Goal: Use online tool/utility: Utilize a website feature to perform a specific function

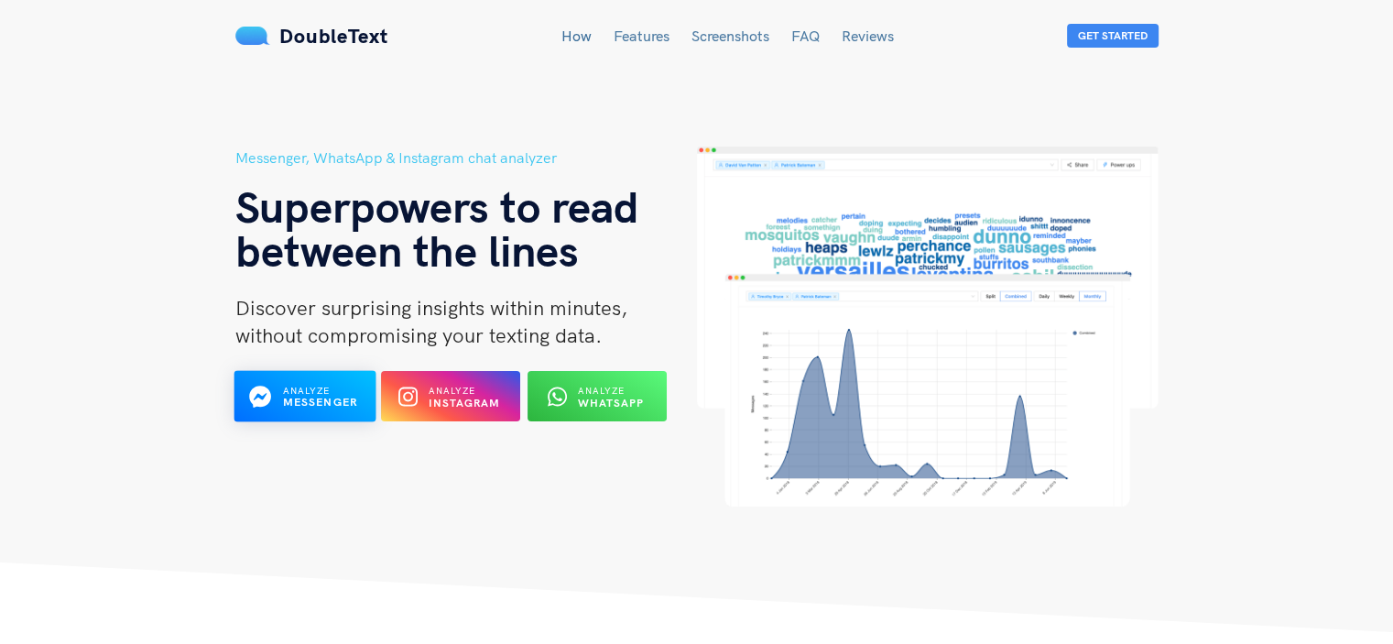
click at [354, 403] on b "Messenger" at bounding box center [319, 403] width 75 height 14
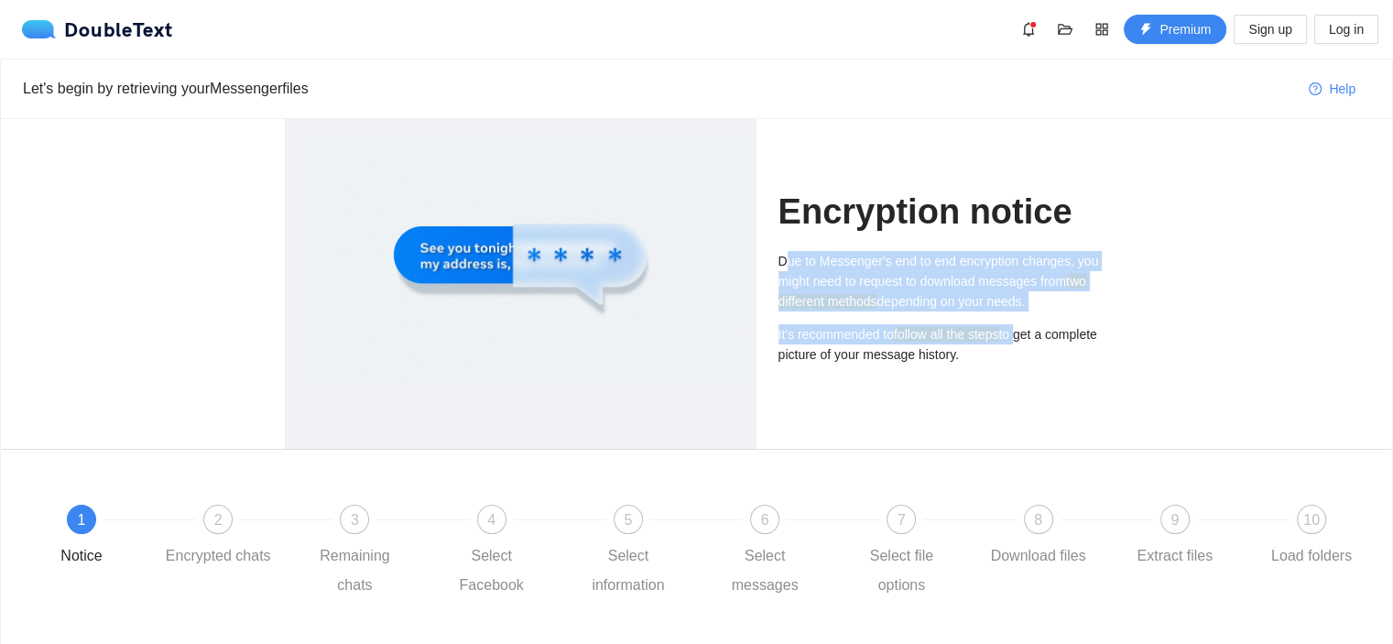
drag, startPoint x: 785, startPoint y: 256, endPoint x: 1036, endPoint y: 351, distance: 268.4
click at [1022, 330] on div "Due to Messenger's end to end encryption changes, you might need to request to …" at bounding box center [943, 308] width 331 height 114
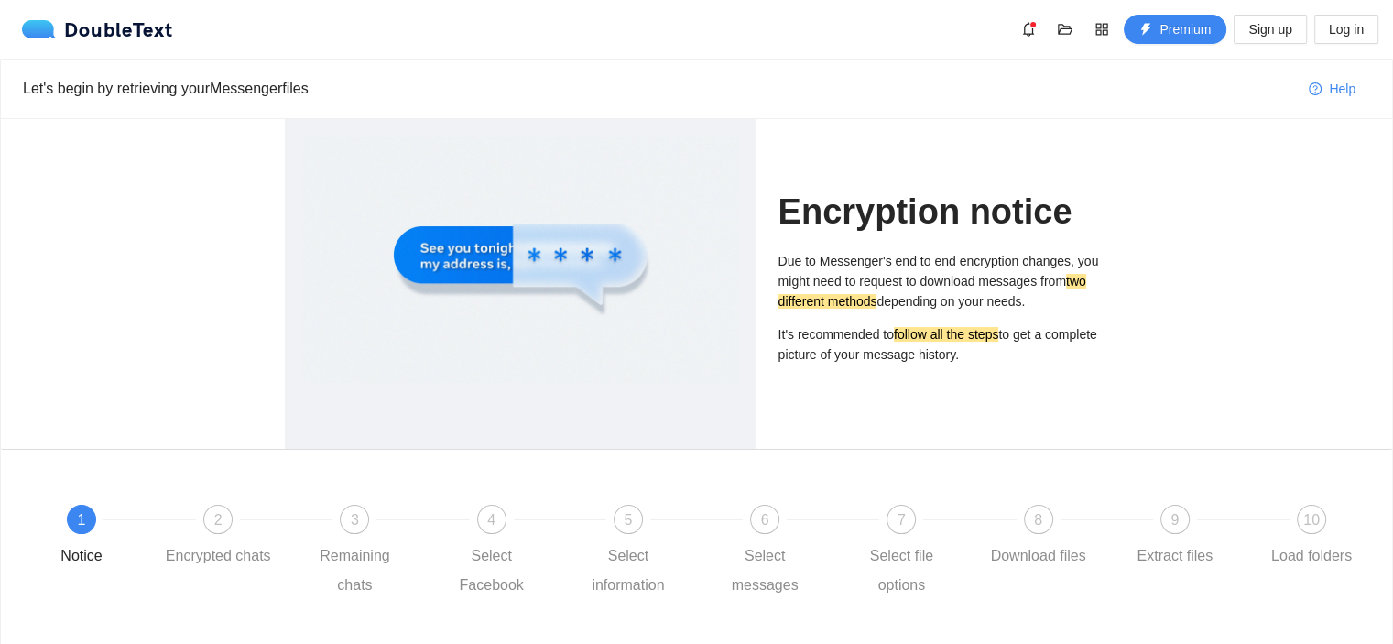
click at [1050, 395] on div "Encryption notice Due to Messenger's end to end encryption changes, you might n…" at bounding box center [943, 284] width 331 height 330
drag, startPoint x: 1009, startPoint y: 356, endPoint x: 772, endPoint y: 264, distance: 254.6
click at [772, 264] on div "Encryption notice Due to Messenger's end to end encryption changes, you might n…" at bounding box center [943, 284] width 353 height 330
copy div "Due to Messenger's end to end encryption changes, you might need to request to …"
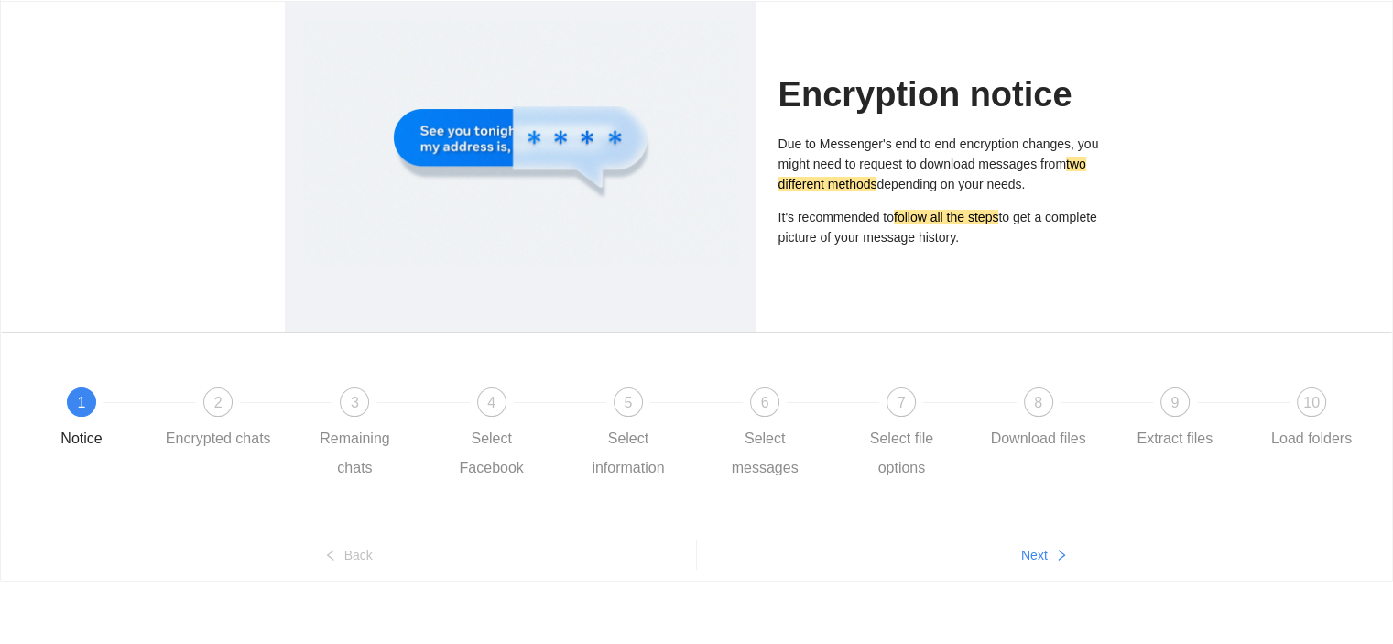
scroll to position [125, 0]
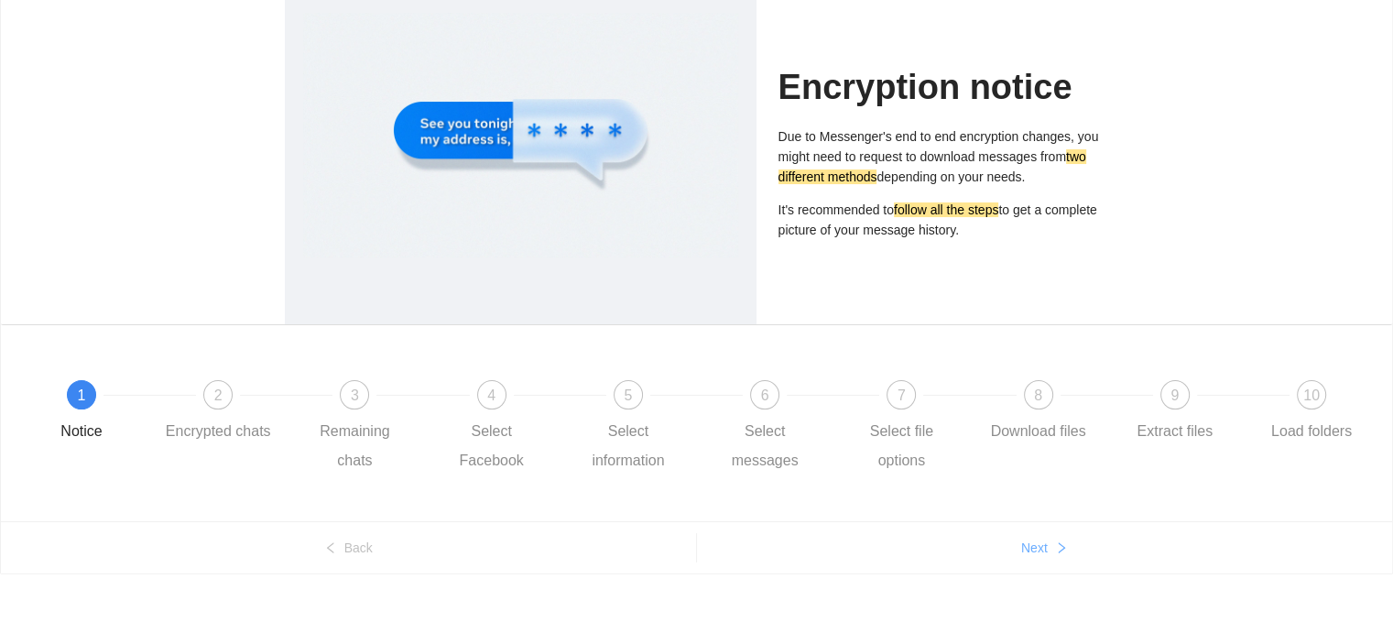
click at [1037, 555] on span "Next" at bounding box center [1034, 548] width 27 height 20
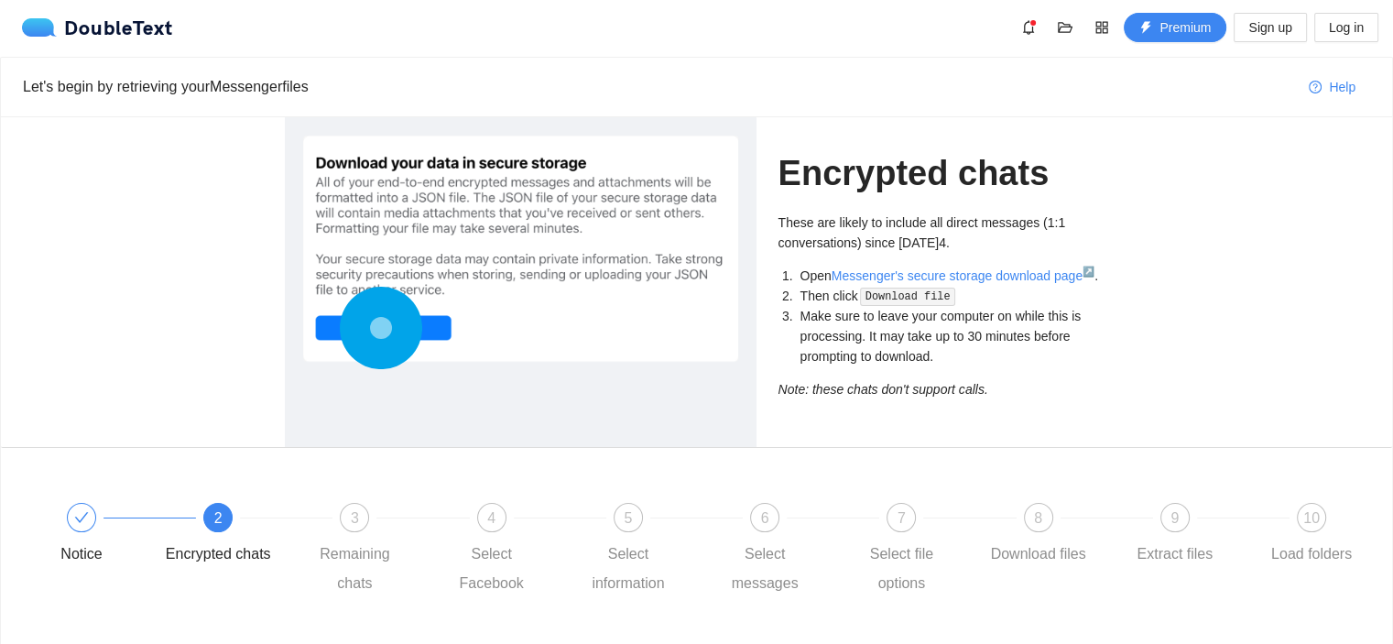
scroll to position [0, 0]
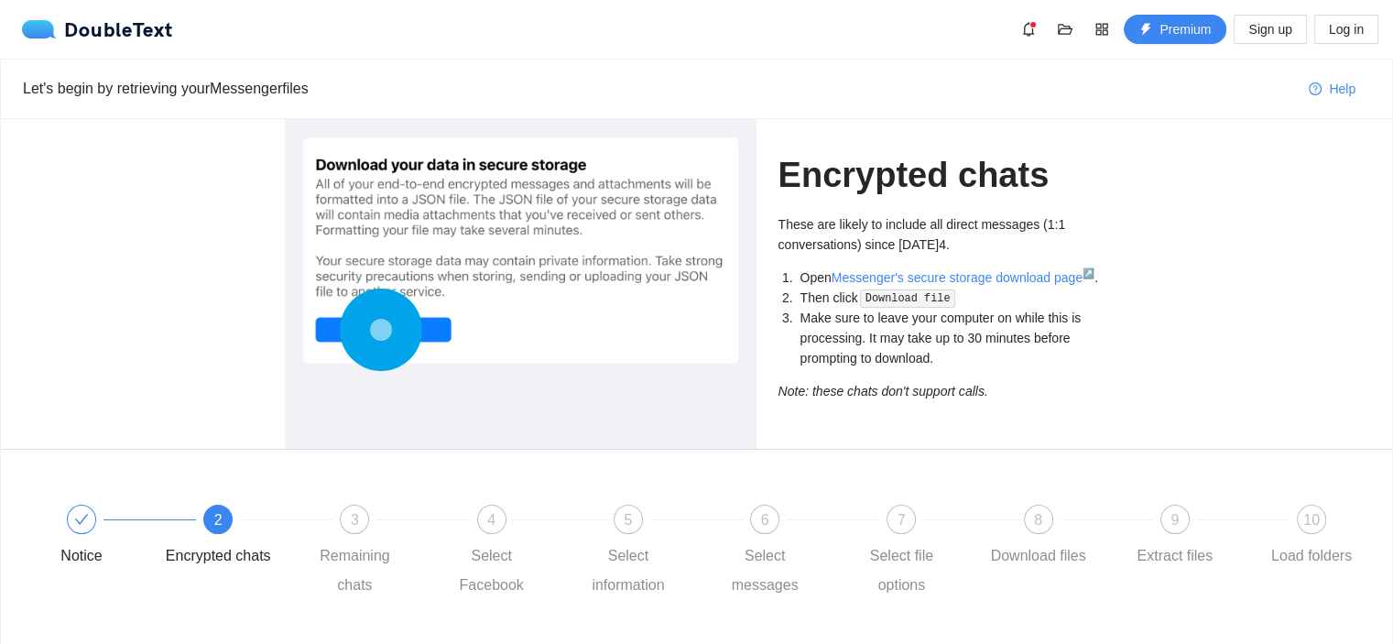
drag, startPoint x: 409, startPoint y: 201, endPoint x: 311, endPoint y: 173, distance: 101.8
click at [309, 179] on div at bounding box center [520, 250] width 435 height 226
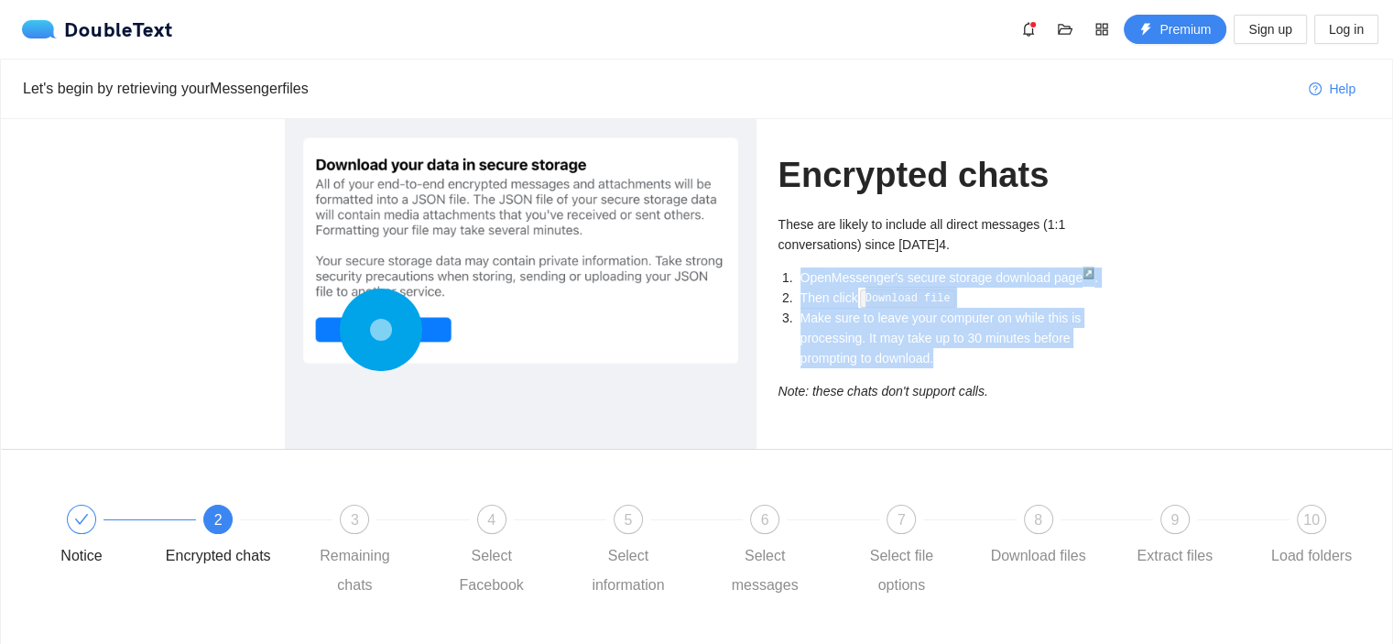
drag, startPoint x: 957, startPoint y: 359, endPoint x: 772, endPoint y: 273, distance: 204.1
click at [772, 273] on div "Encrypted chats These are likely to include all direct messages (1:1 conversati…" at bounding box center [943, 284] width 353 height 330
copy ol "Open Messenger's secure storage download page ↗ . Then click Download file Make…"
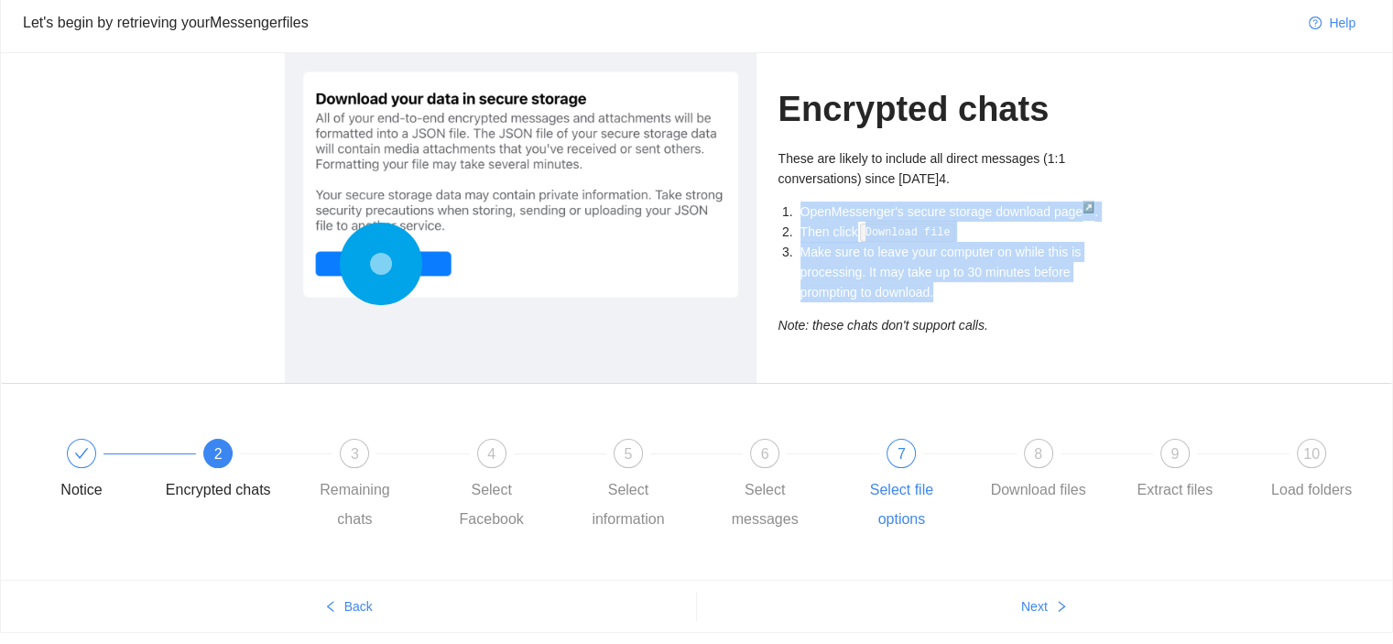
scroll to position [125, 0]
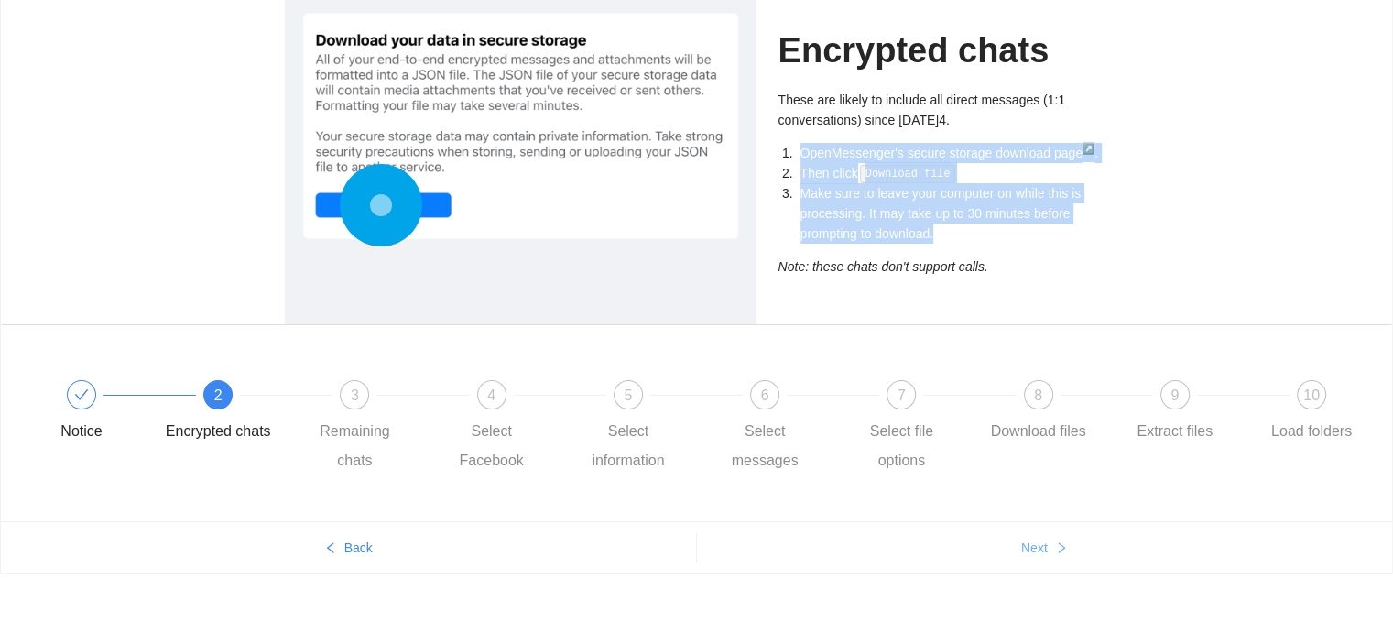
click at [1044, 541] on span "Next" at bounding box center [1034, 548] width 27 height 20
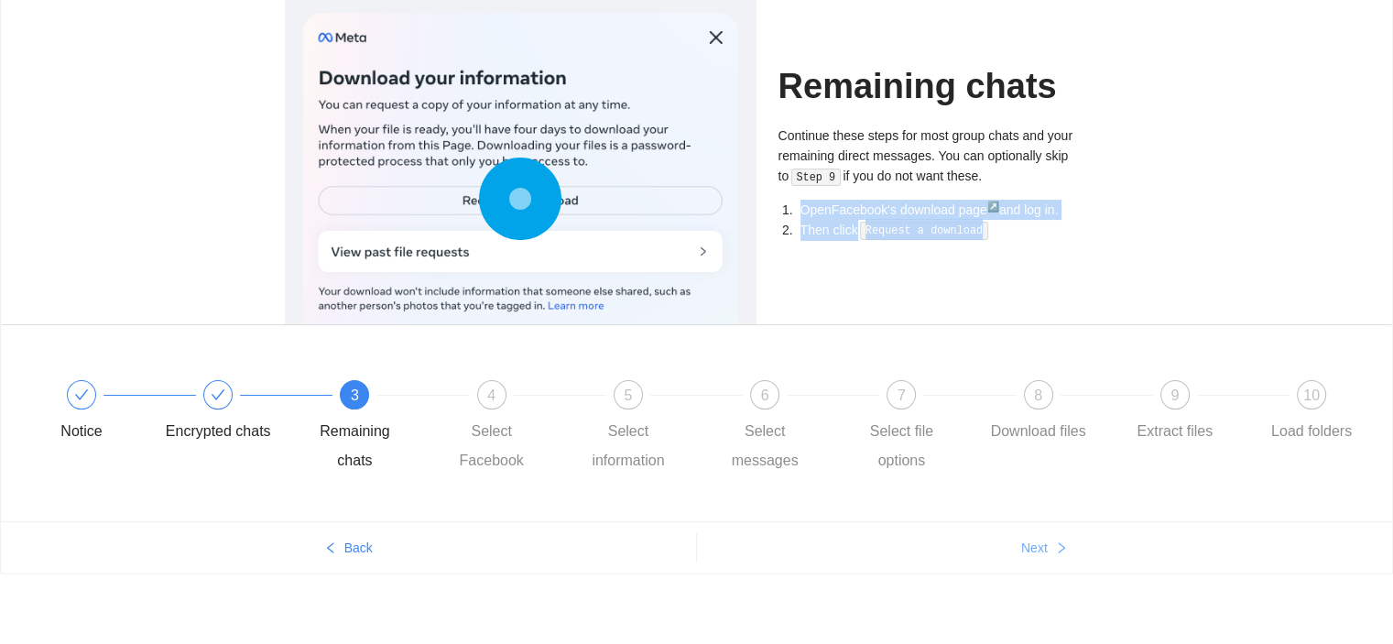
scroll to position [0, 0]
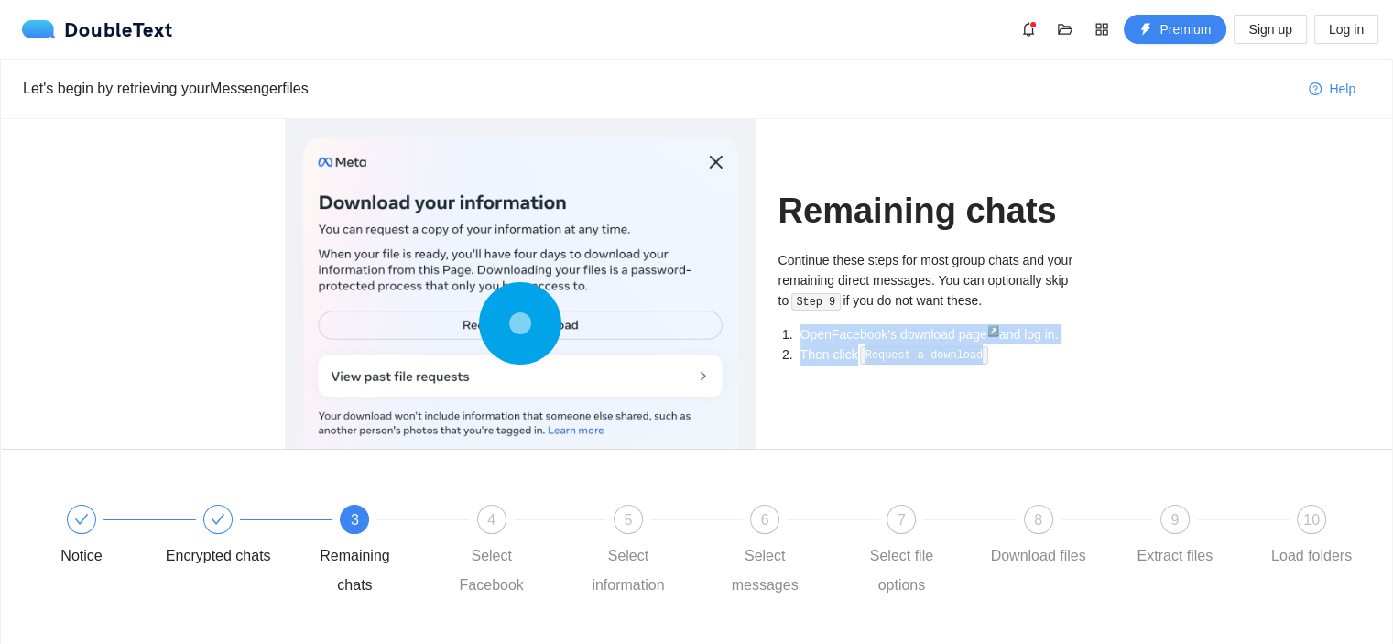
drag, startPoint x: 772, startPoint y: 252, endPoint x: 1006, endPoint y: 365, distance: 259.7
click at [1006, 365] on div "Remaining chats Continue these steps for most group chats and your remaining di…" at bounding box center [943, 284] width 353 height 330
copy div "Continue these steps for most group chats and your remaining direct messages. Y…"
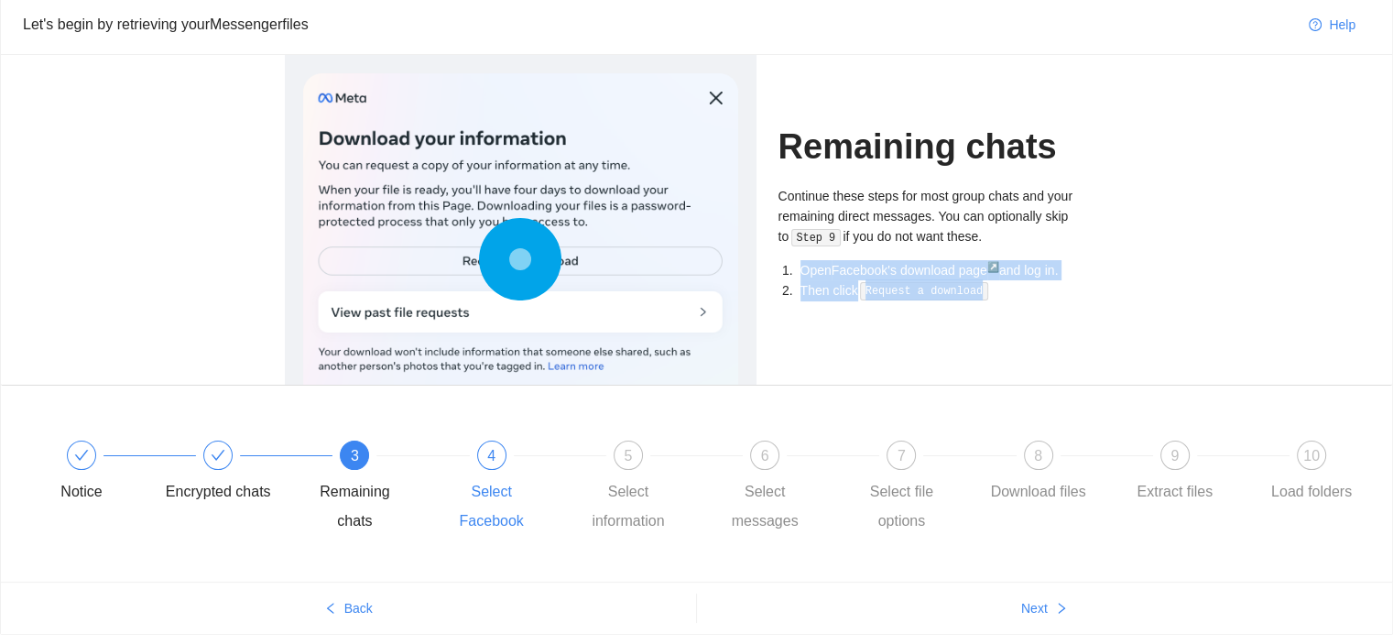
scroll to position [33, 0]
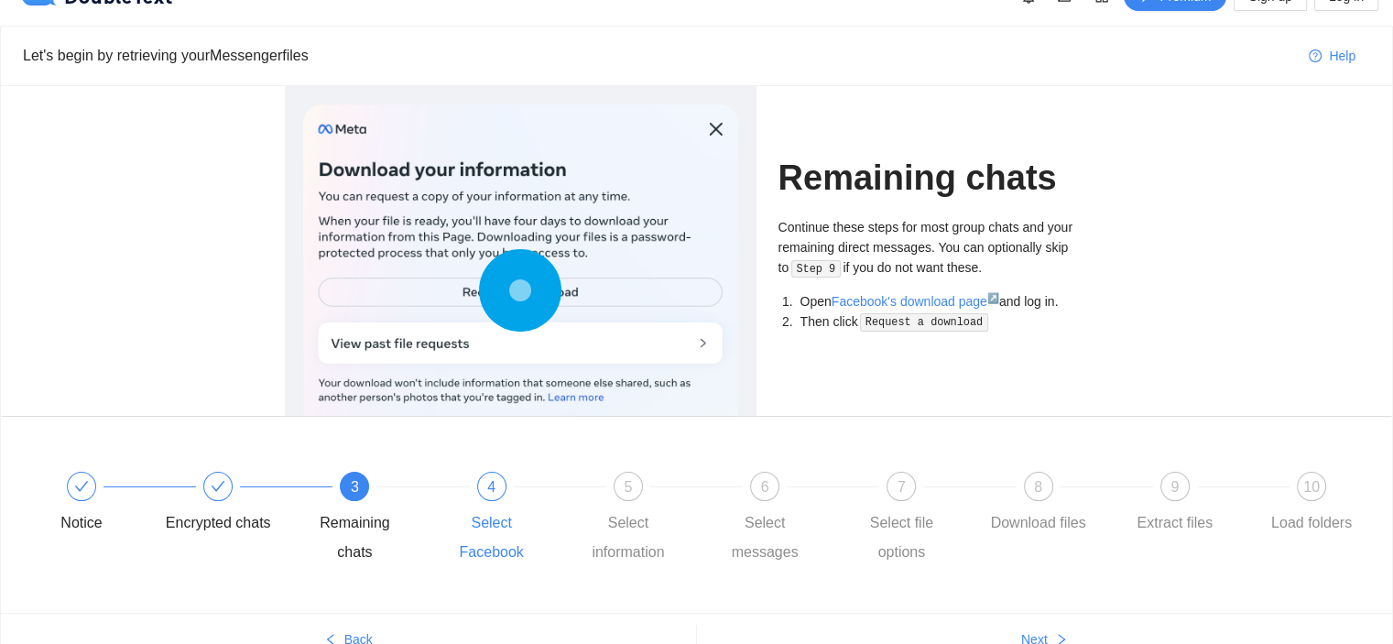
click at [482, 488] on div "4" at bounding box center [491, 486] width 29 height 29
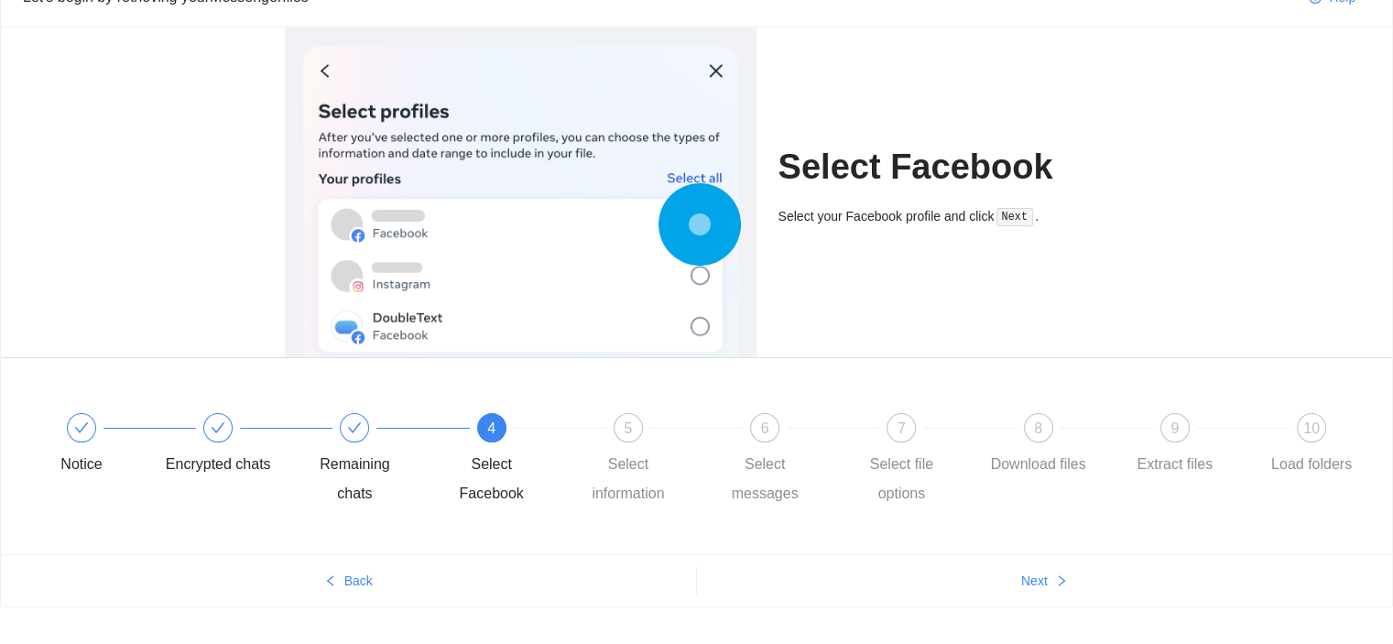
scroll to position [125, 0]
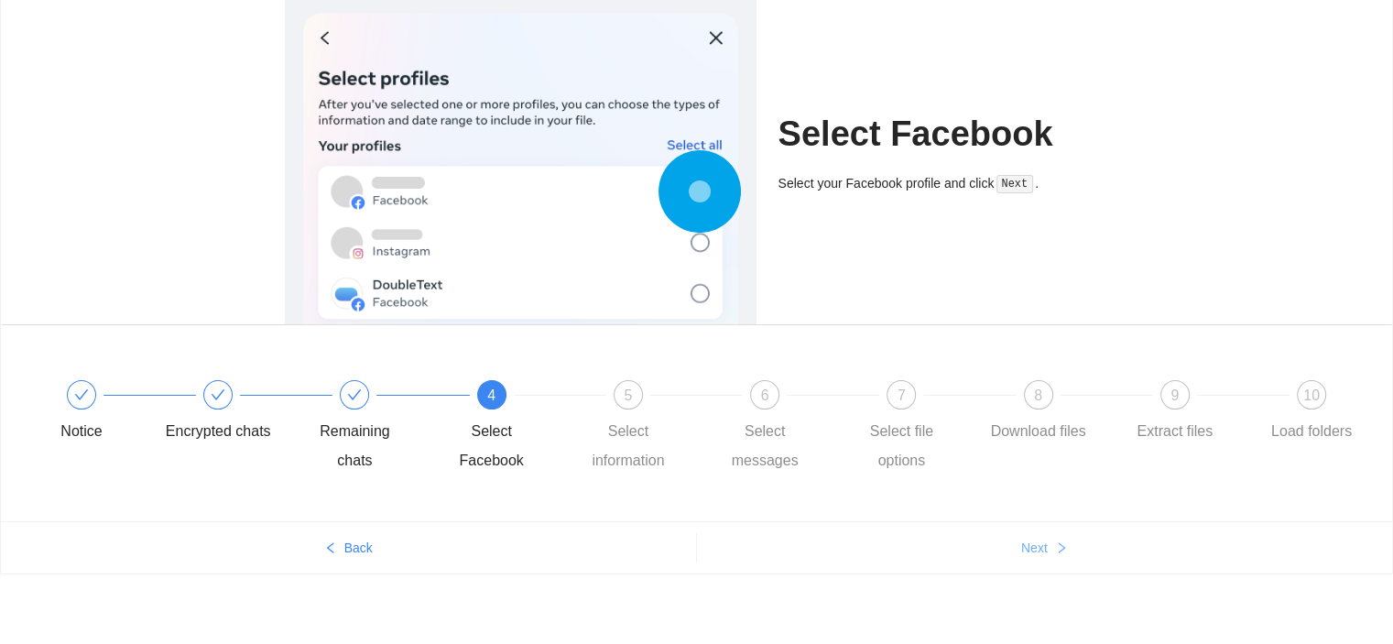
click at [1044, 547] on span "Next" at bounding box center [1034, 548] width 27 height 20
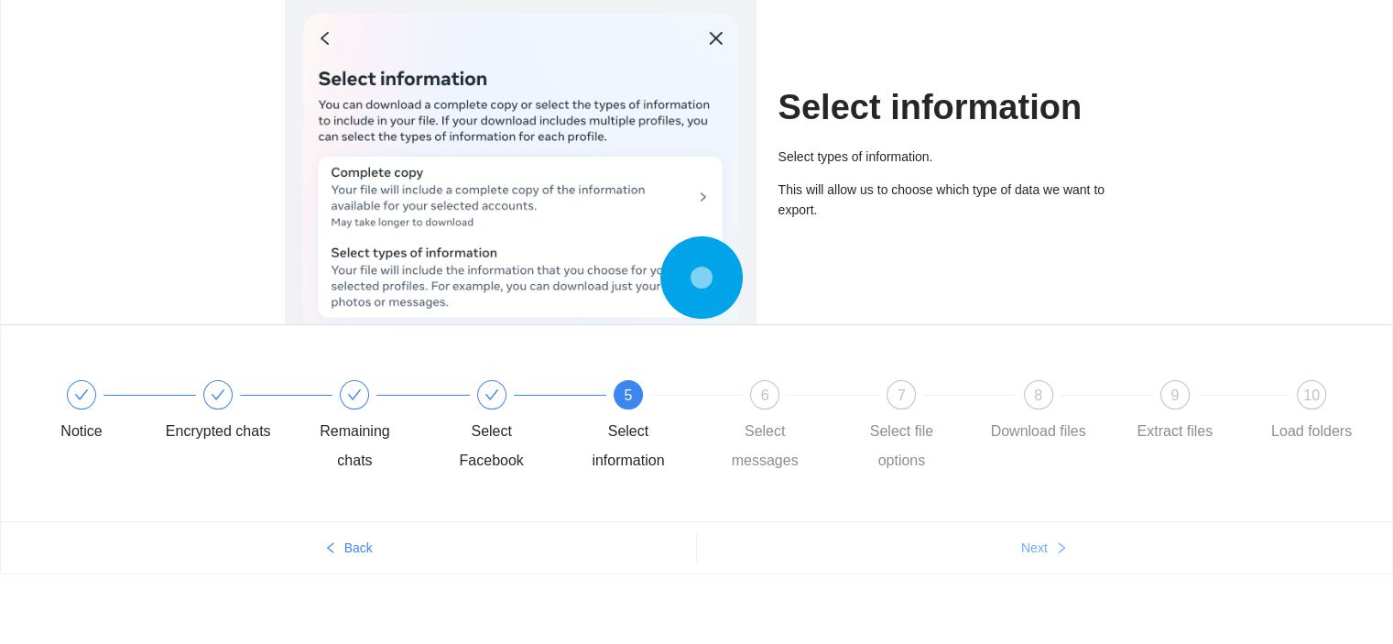
click at [1044, 547] on span "Next" at bounding box center [1034, 548] width 27 height 20
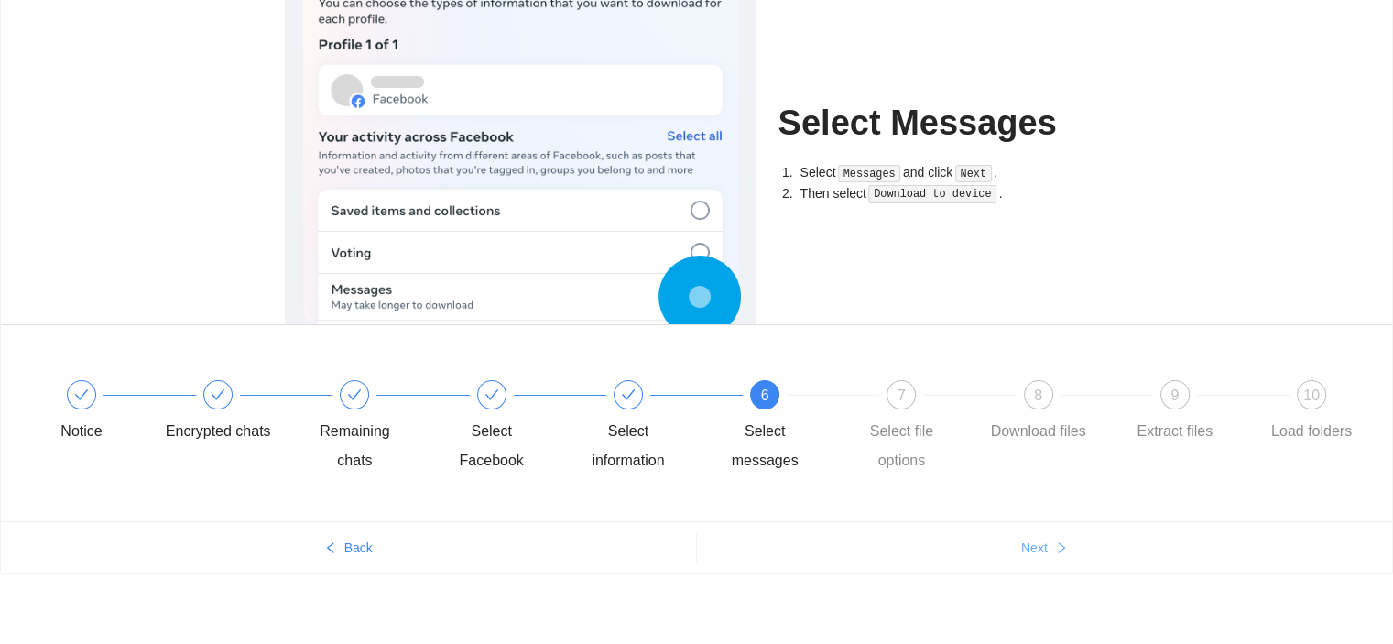
click at [1044, 547] on span "Next" at bounding box center [1034, 548] width 27 height 20
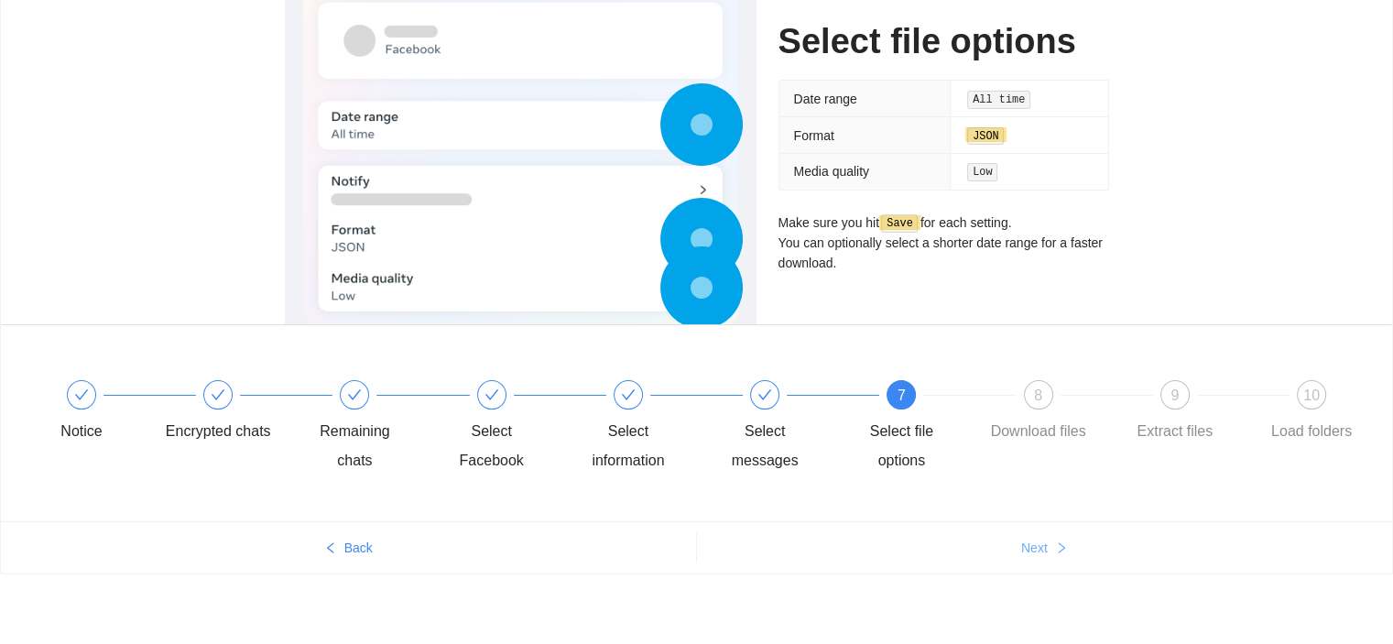
click at [1044, 547] on span "Next" at bounding box center [1034, 548] width 27 height 20
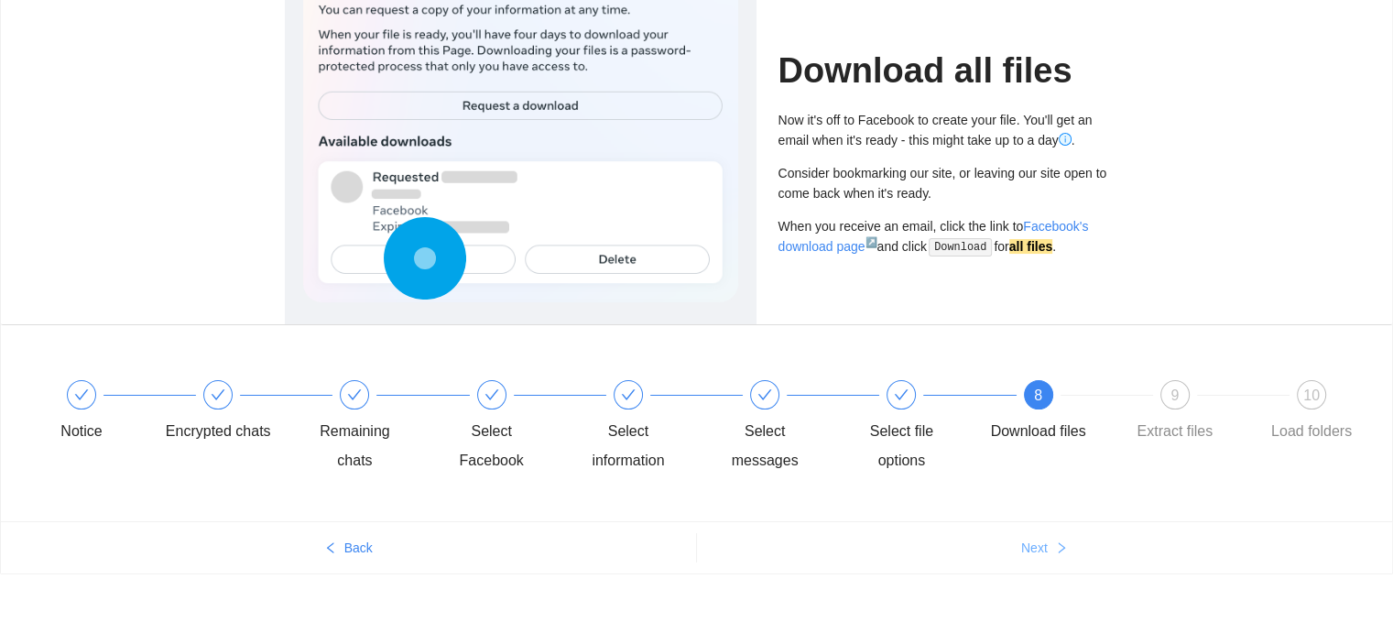
click at [1044, 547] on span "Next" at bounding box center [1034, 548] width 27 height 20
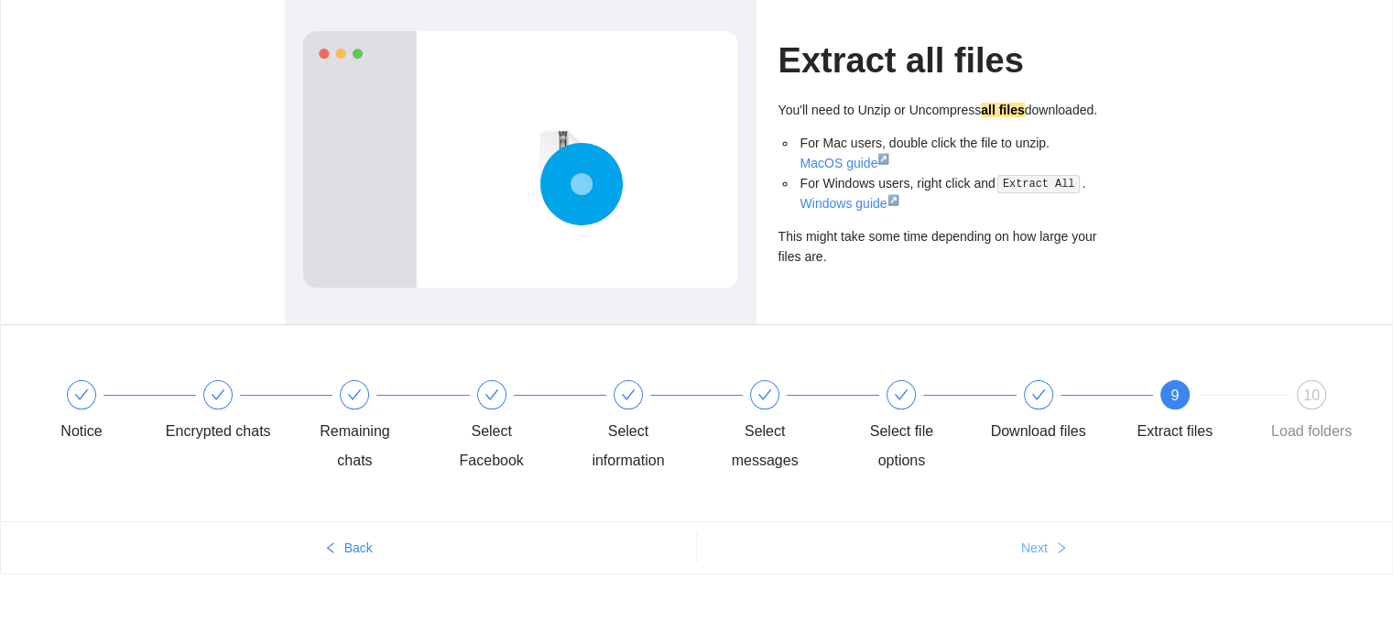
click at [1044, 547] on span "Next" at bounding box center [1034, 548] width 27 height 20
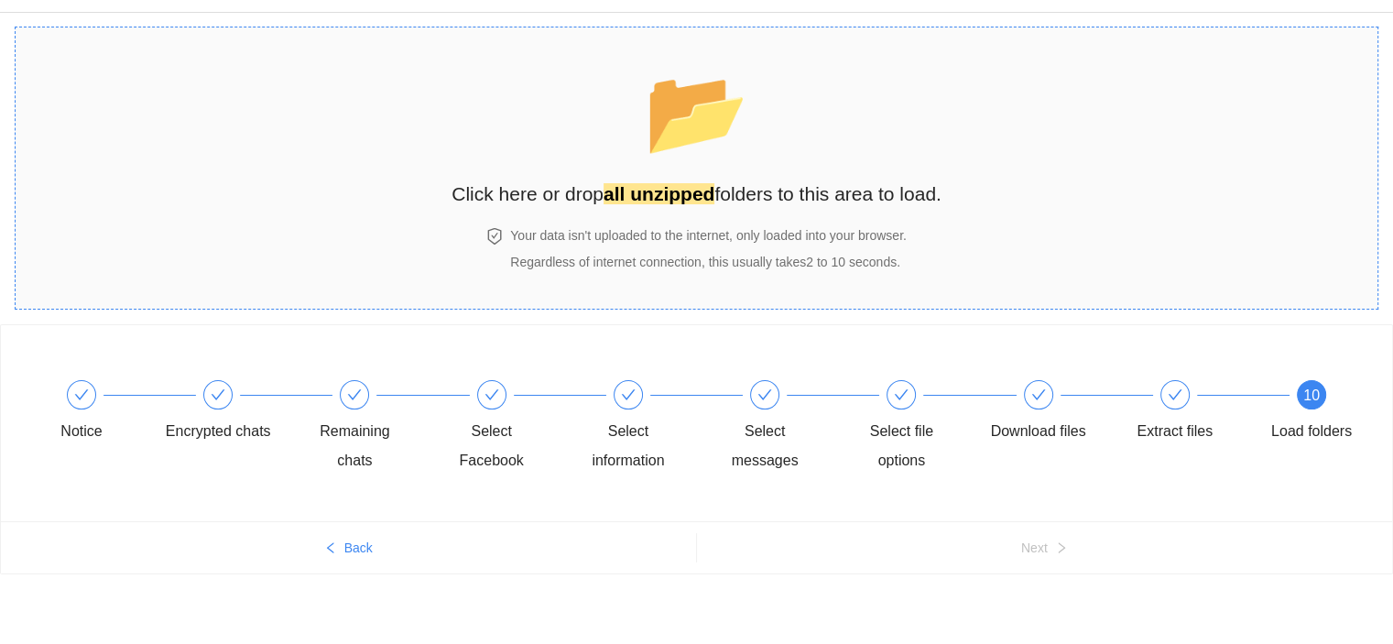
scroll to position [0, 0]
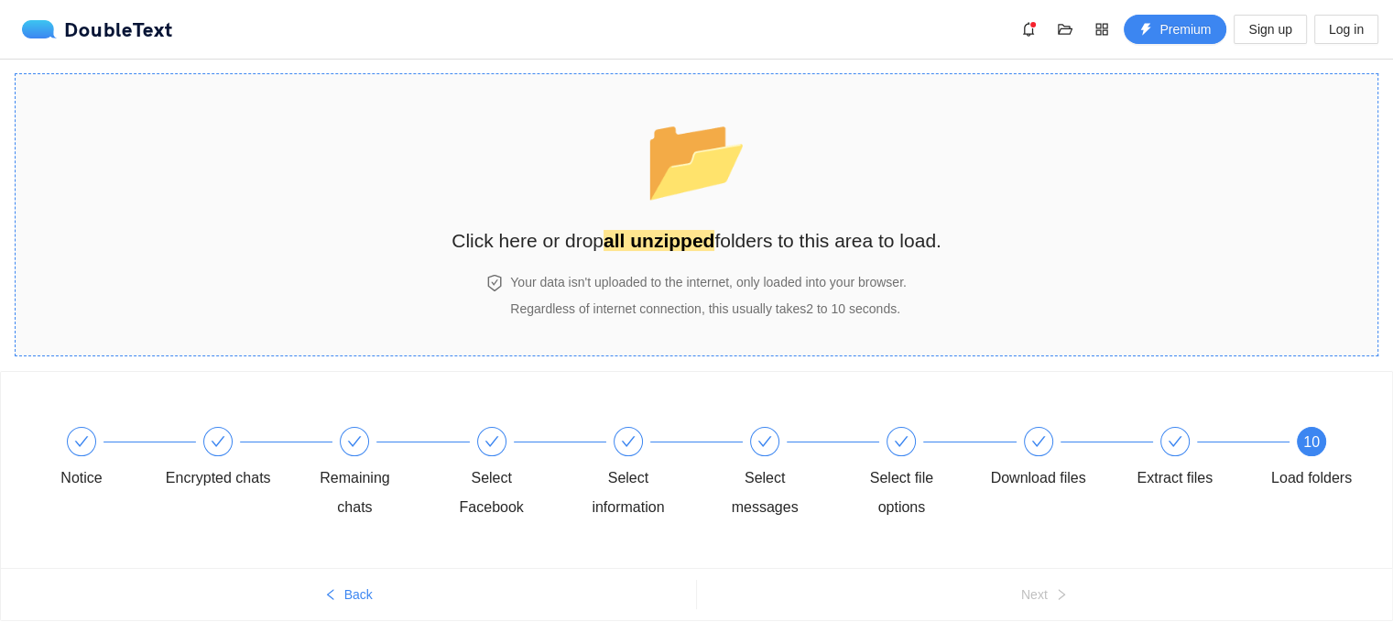
click at [641, 243] on strong "all unzipped" at bounding box center [659, 240] width 111 height 21
click at [216, 212] on section "📂 Click here or drop all unzipped folders to this area to load. Your data isn't…" at bounding box center [697, 214] width 1364 height 283
click at [670, 201] on span "📂" at bounding box center [696, 158] width 105 height 93
click at [1184, 206] on section "📂 Click here or drop all unzipped folders to this area to load. Your data isn't…" at bounding box center [697, 214] width 1364 height 283
click at [679, 235] on strong "all unzipped" at bounding box center [659, 240] width 111 height 21
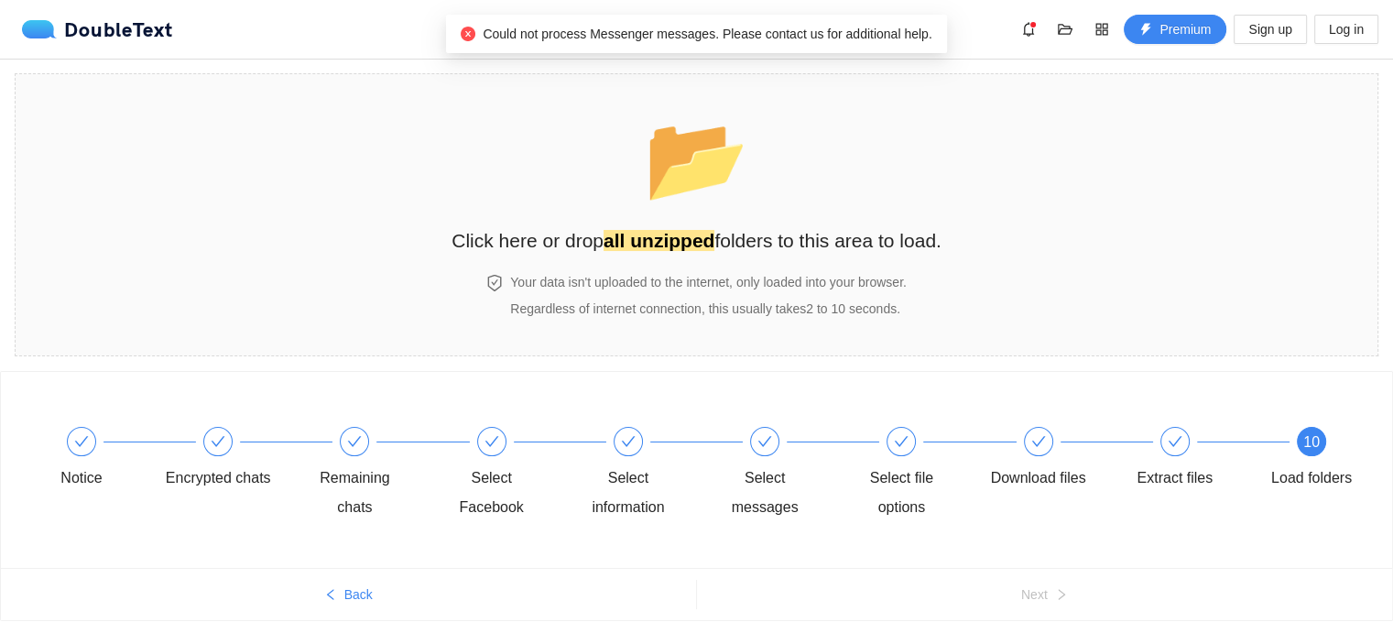
click at [784, 39] on span "Could not process Messenger messages. Please contact us for additional help." at bounding box center [707, 34] width 449 height 15
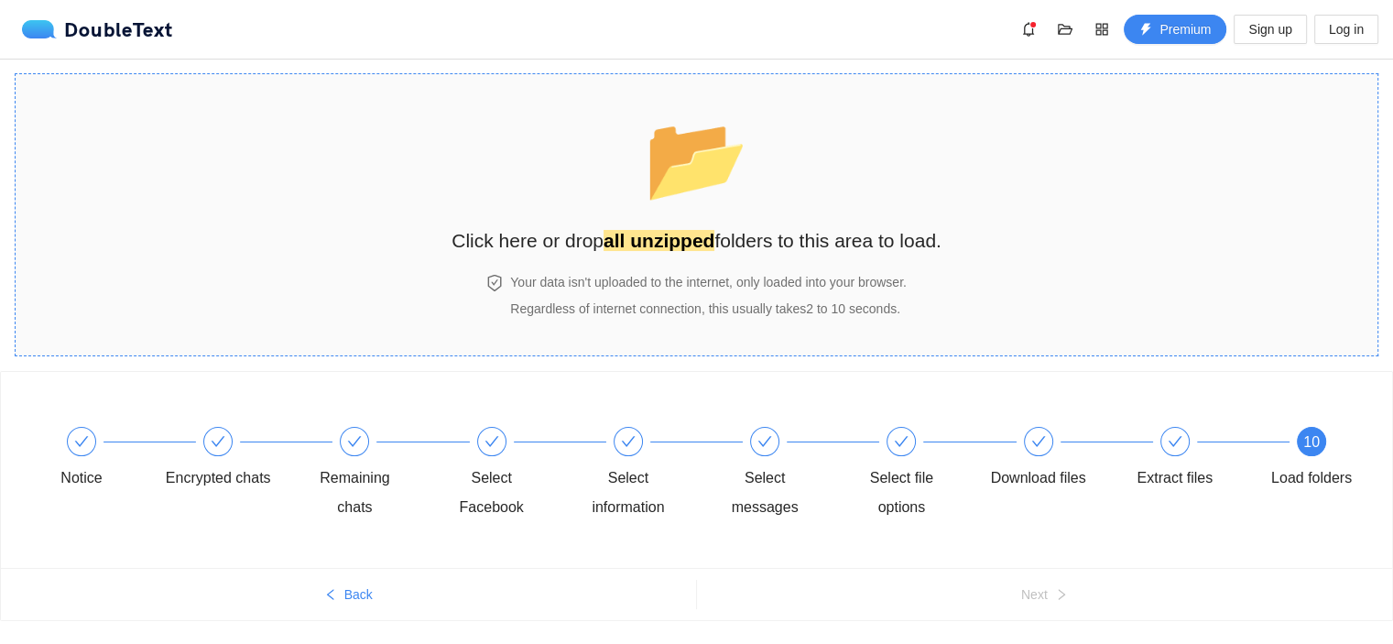
click at [680, 278] on h4 "Your data isn't uploaded to the internet, only loaded into your browser." at bounding box center [708, 282] width 397 height 20
click at [1174, 434] on span at bounding box center [1175, 442] width 15 height 16
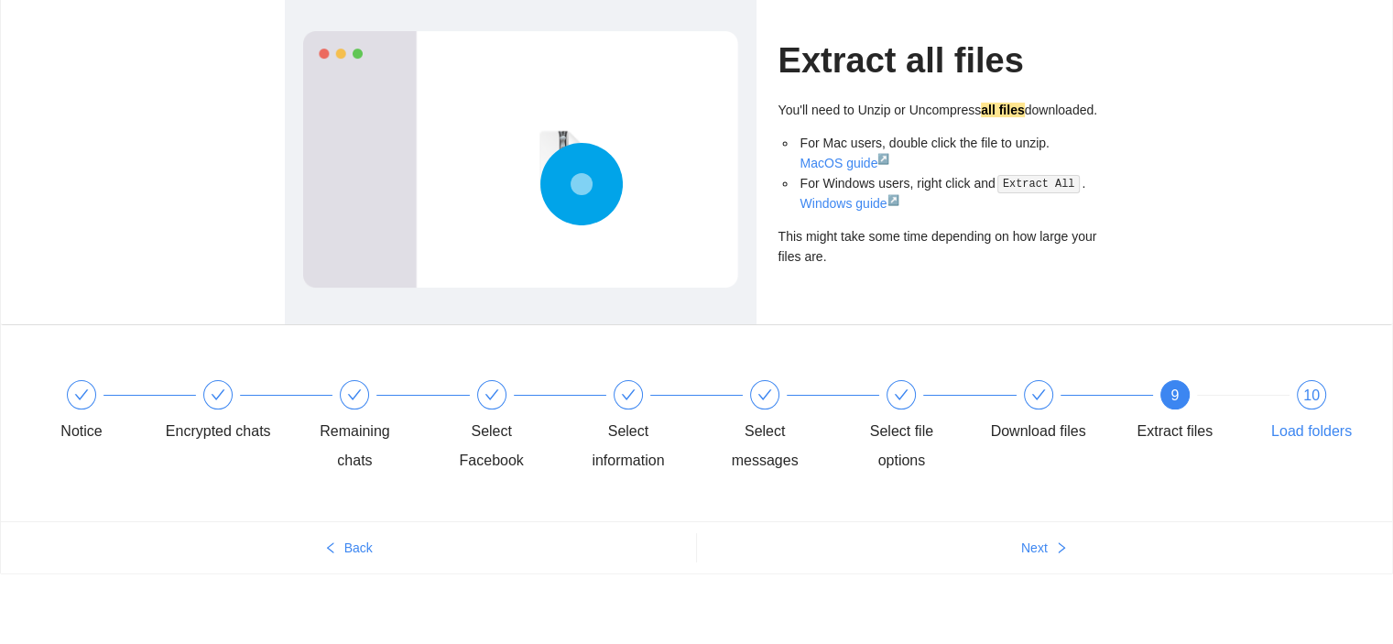
click at [1310, 430] on div "Load folders" at bounding box center [1311, 431] width 81 height 29
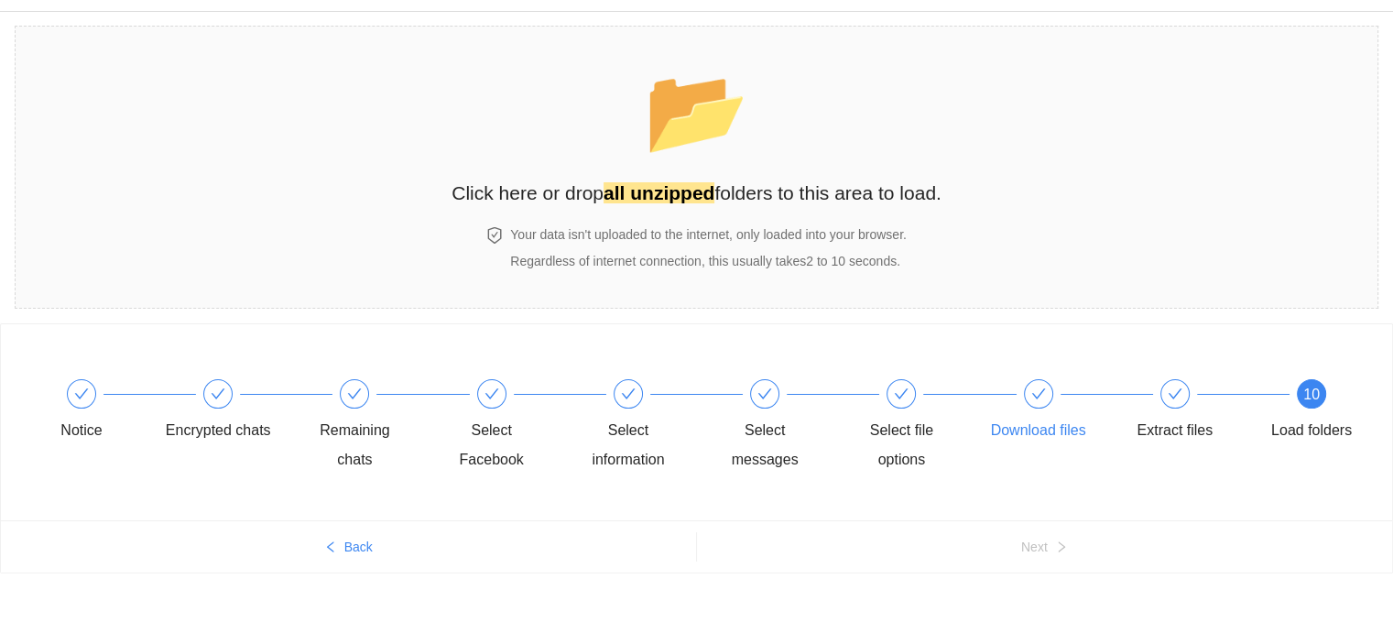
scroll to position [47, 0]
click at [557, 267] on span "Regardless of internet connection, this usually takes 2 to 10 seconds ." at bounding box center [705, 262] width 390 height 15
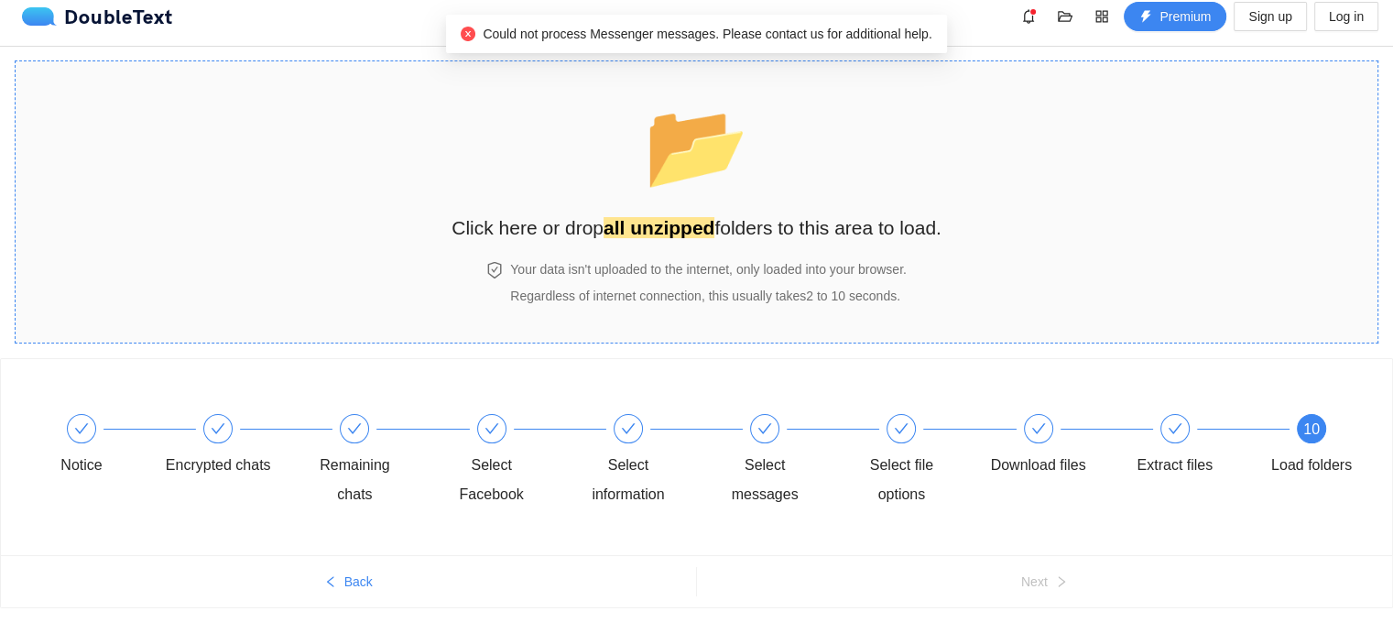
scroll to position [0, 0]
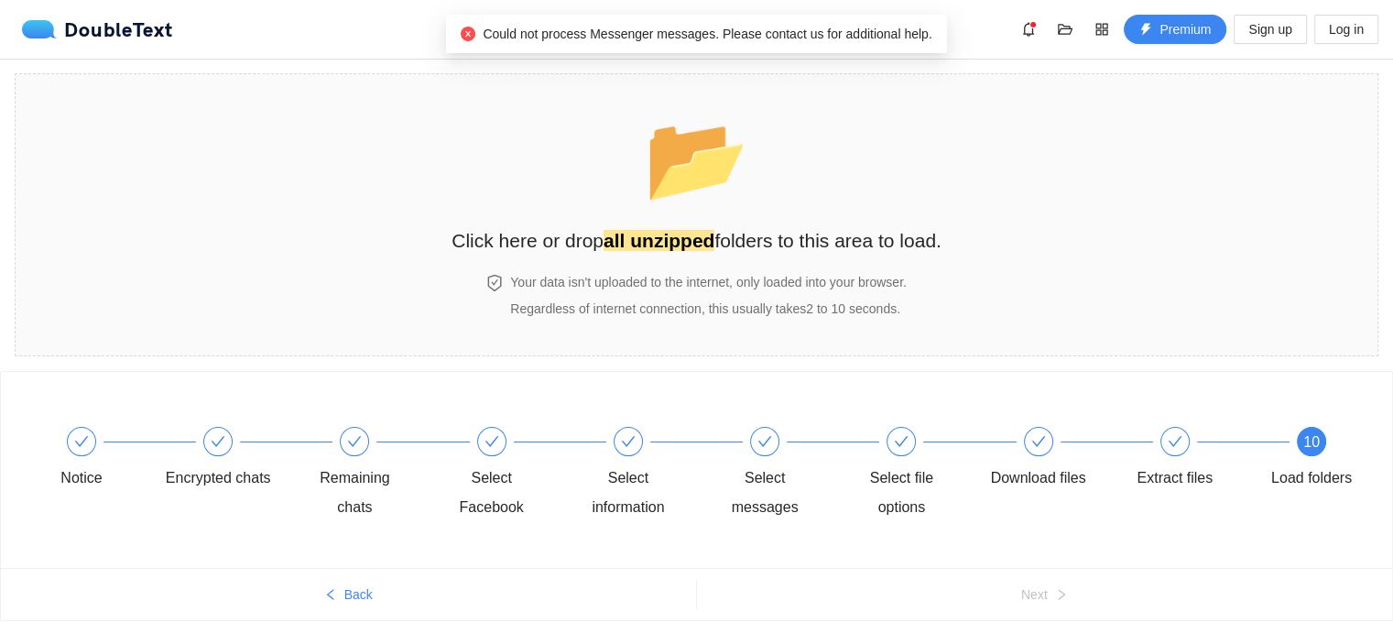
click at [835, 31] on span "Could not process Messenger messages. Please contact us for additional help." at bounding box center [707, 34] width 449 height 15
click at [1038, 29] on span "bell" at bounding box center [1028, 29] width 27 height 15
click at [1054, 29] on span "folder-open" at bounding box center [1064, 29] width 27 height 15
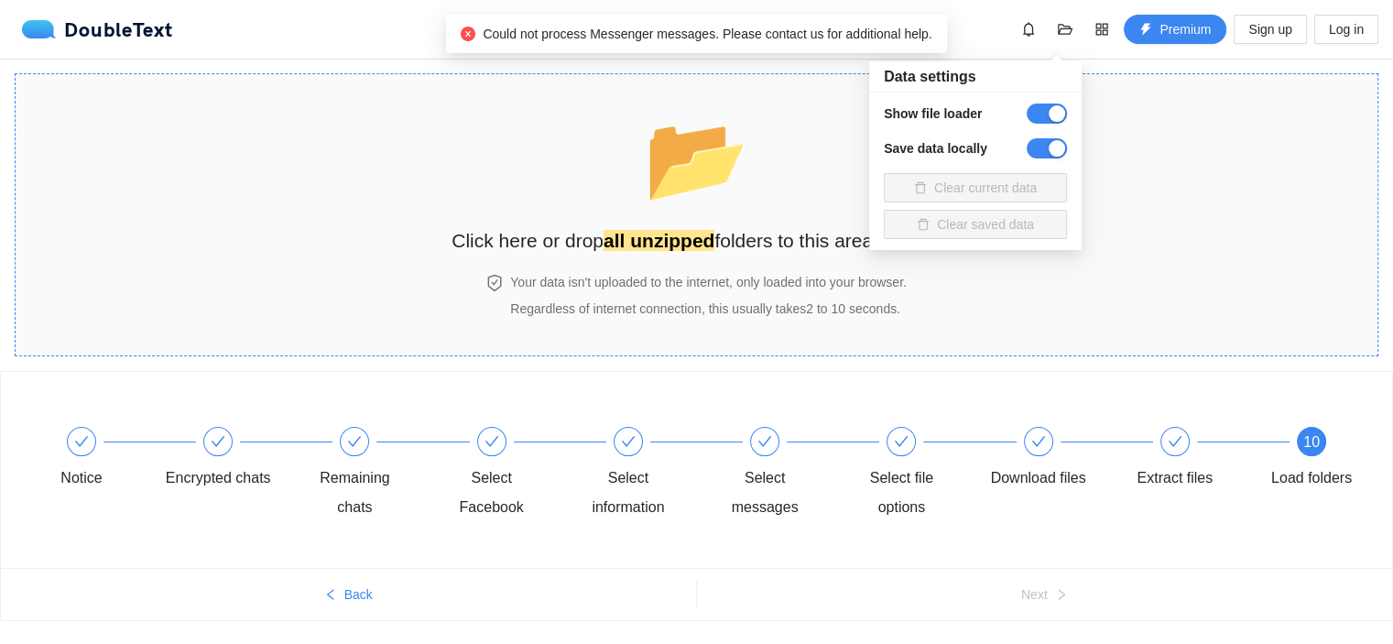
click at [1175, 169] on section "📂 Click here or drop all unzipped folders to this area to load. Your data isn't…" at bounding box center [697, 214] width 1364 height 283
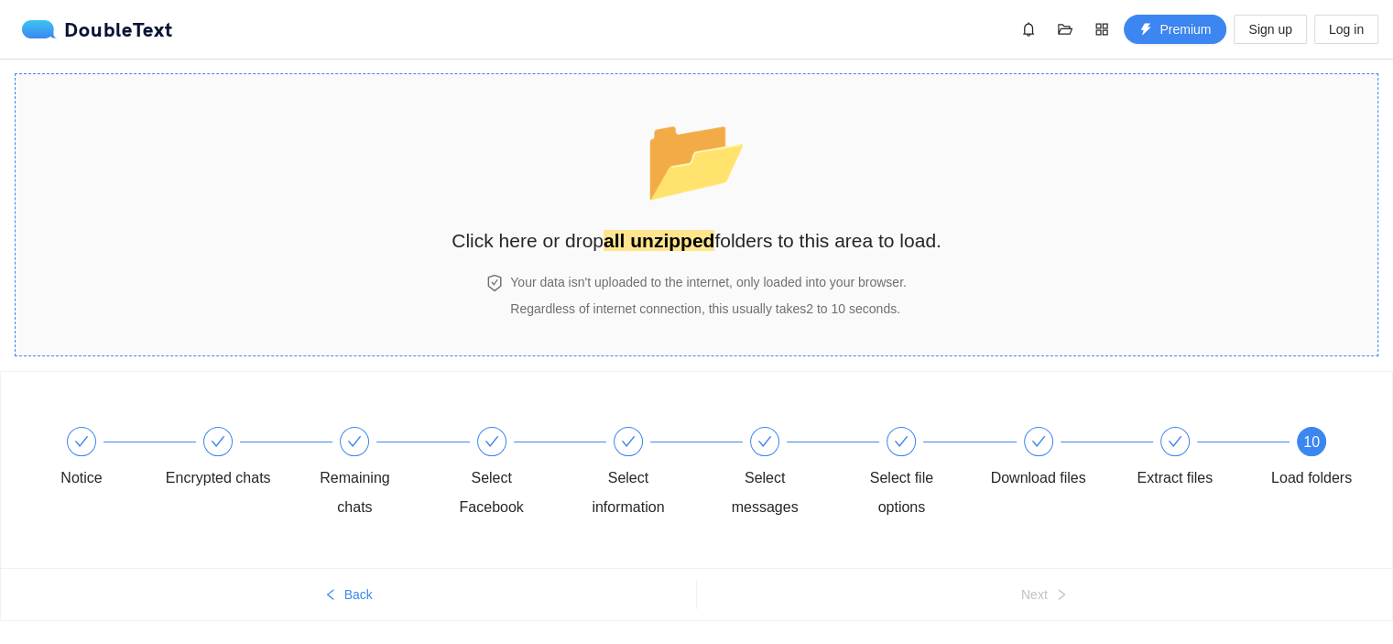
click at [713, 196] on span "📂" at bounding box center [696, 158] width 105 height 93
click at [663, 218] on div "📂 Click here or drop all unzipped folders to this area to load." at bounding box center [697, 174] width 490 height 163
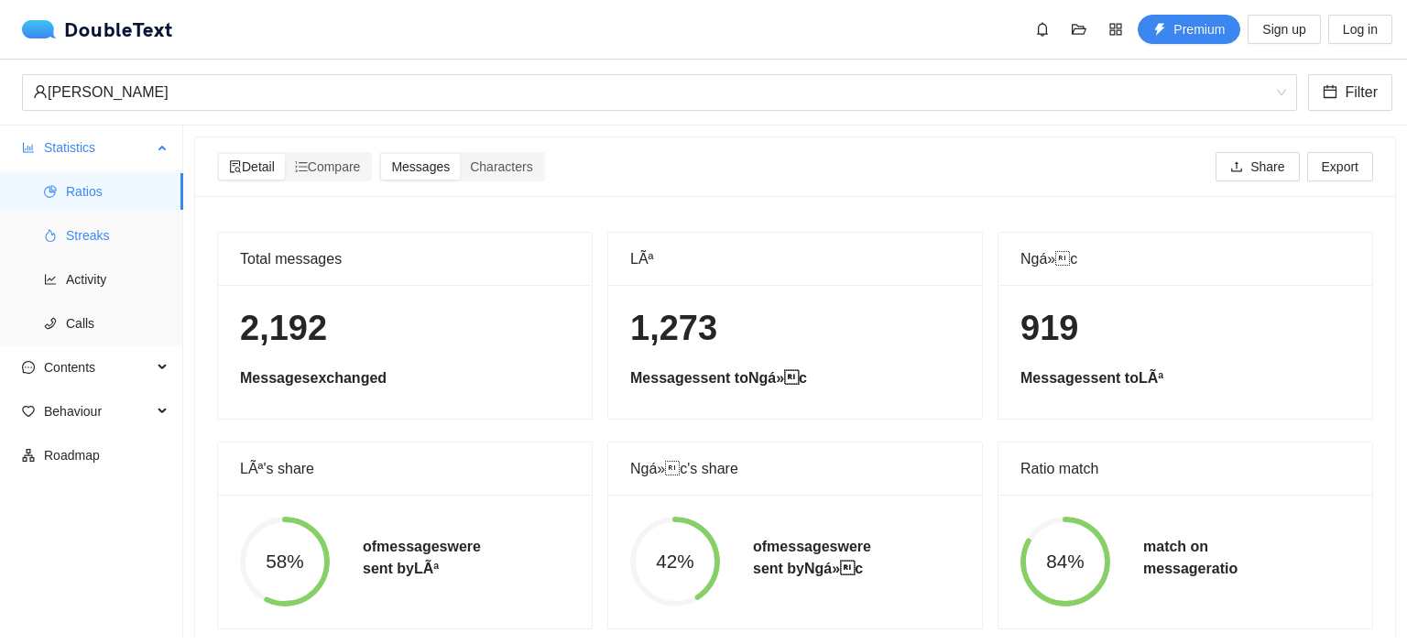
click at [108, 231] on span "Streaks" at bounding box center [117, 235] width 103 height 37
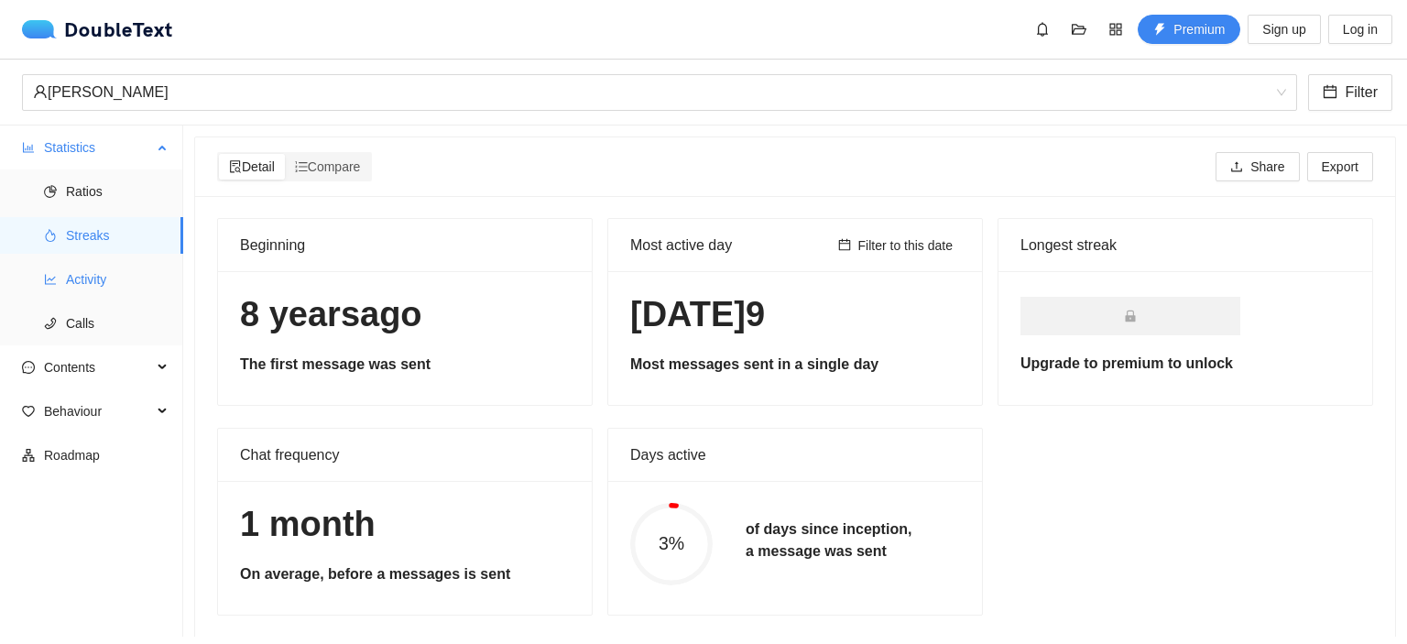
click at [90, 297] on span "Activity" at bounding box center [117, 279] width 103 height 37
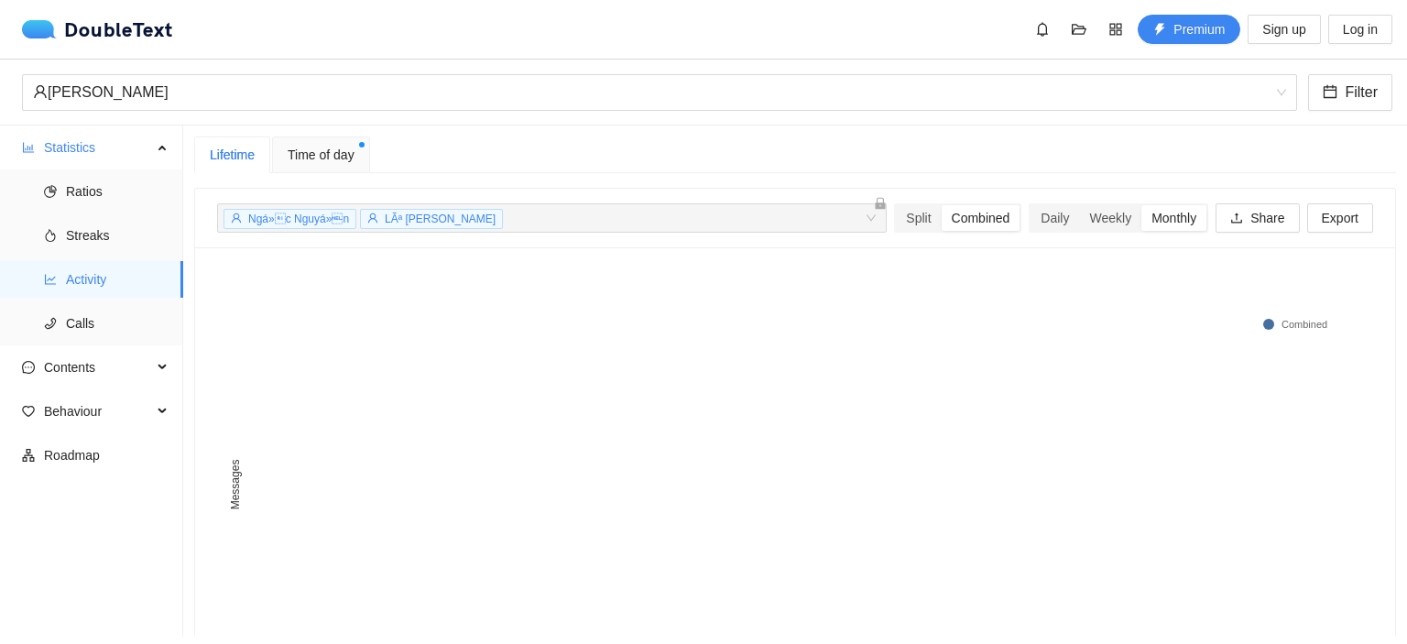
click at [271, 216] on span "Ngá»c Nguyá»n" at bounding box center [298, 218] width 101 height 13
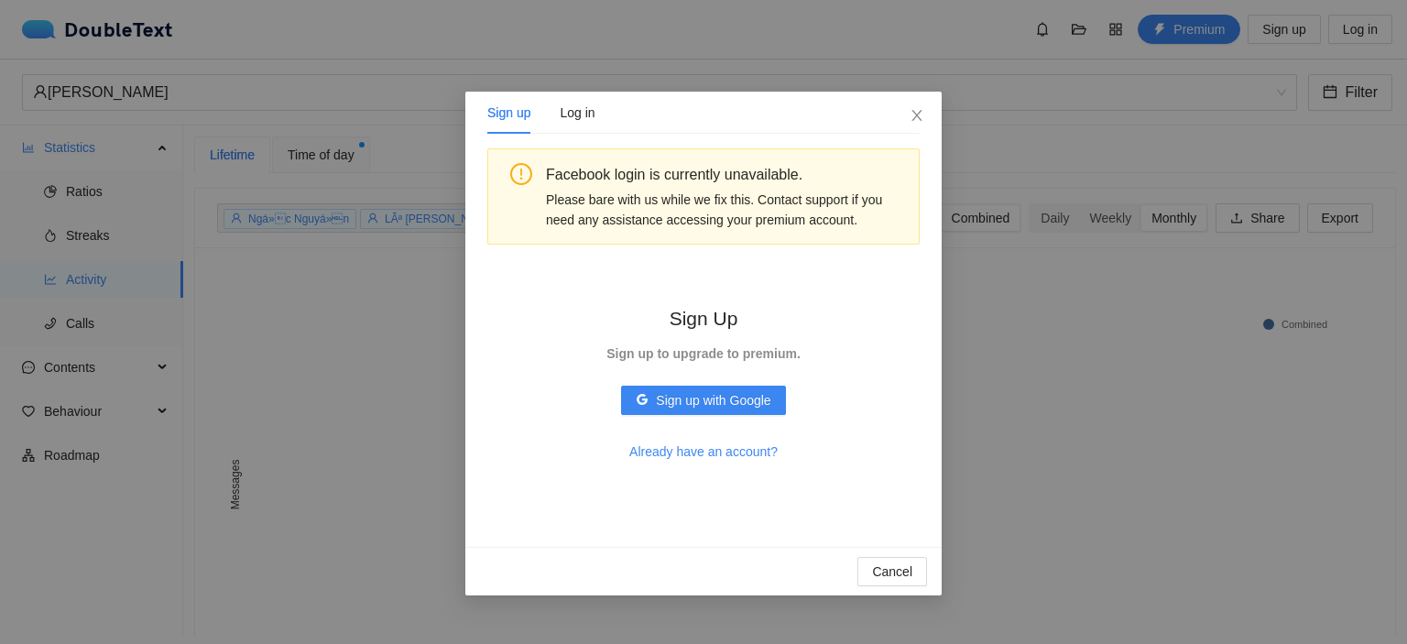
click at [1007, 352] on div "Sign up Log in Facebook login is currently unavailable. Please bare with us whi…" at bounding box center [703, 322] width 1407 height 644
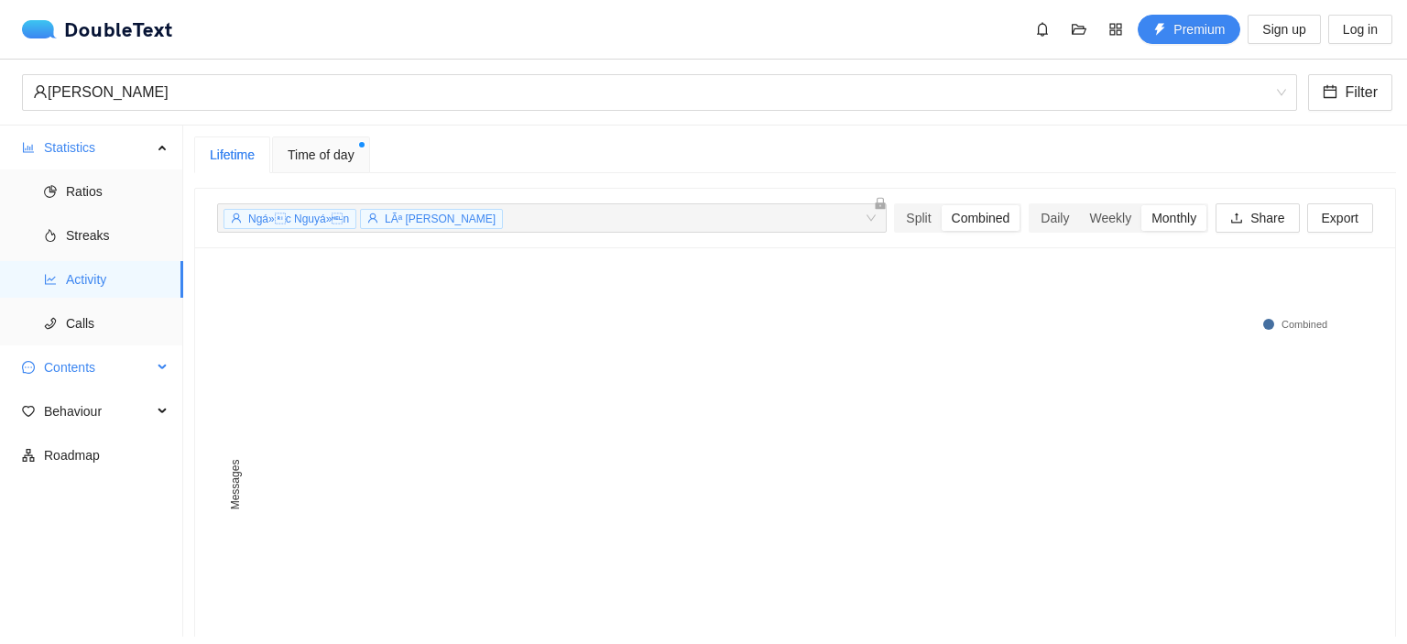
click at [101, 362] on span "Contents" at bounding box center [98, 367] width 108 height 37
click at [90, 406] on span "Word Cloud" at bounding box center [117, 411] width 103 height 37
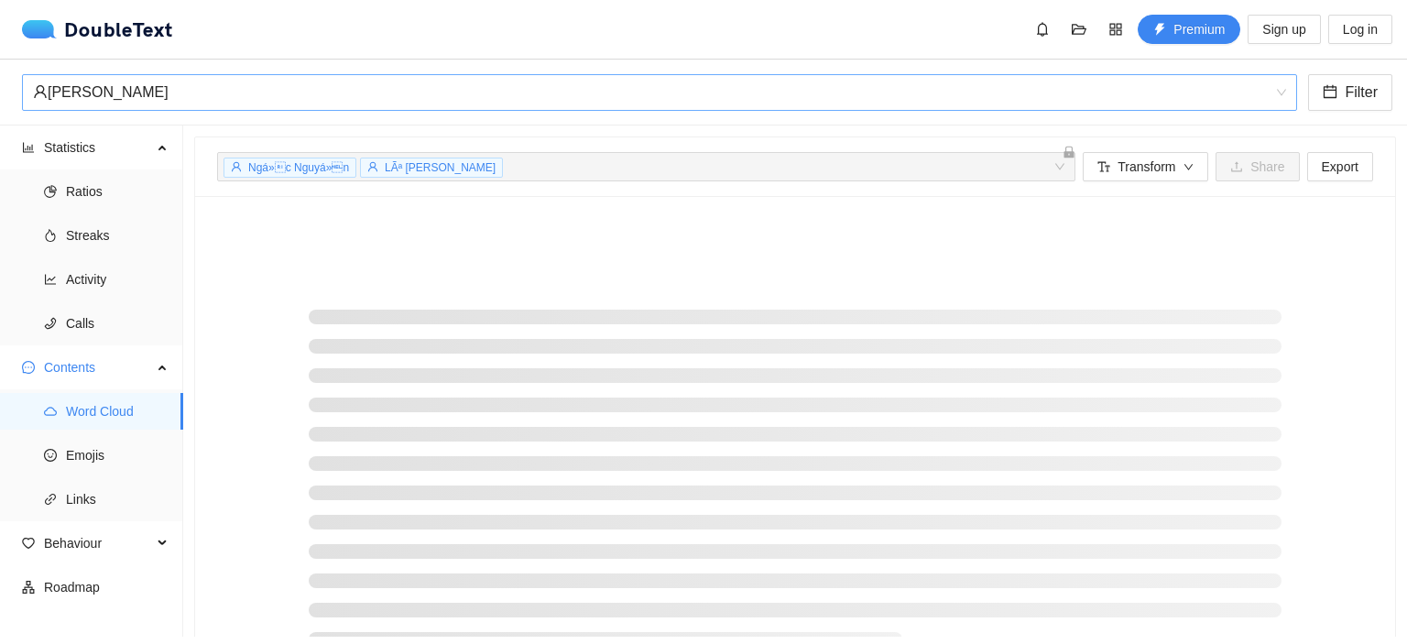
click at [1289, 93] on div "Ngọc Nguyễn" at bounding box center [659, 92] width 1275 height 37
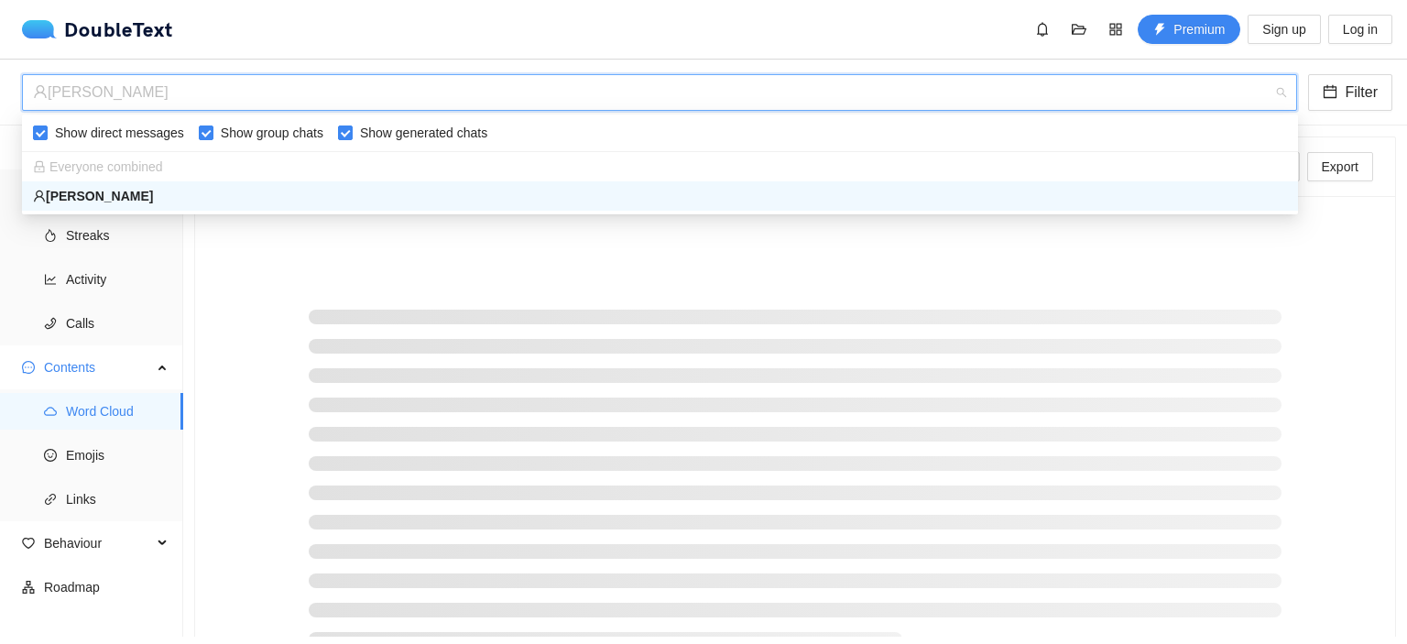
click at [241, 264] on div at bounding box center [795, 484] width 1200 height 577
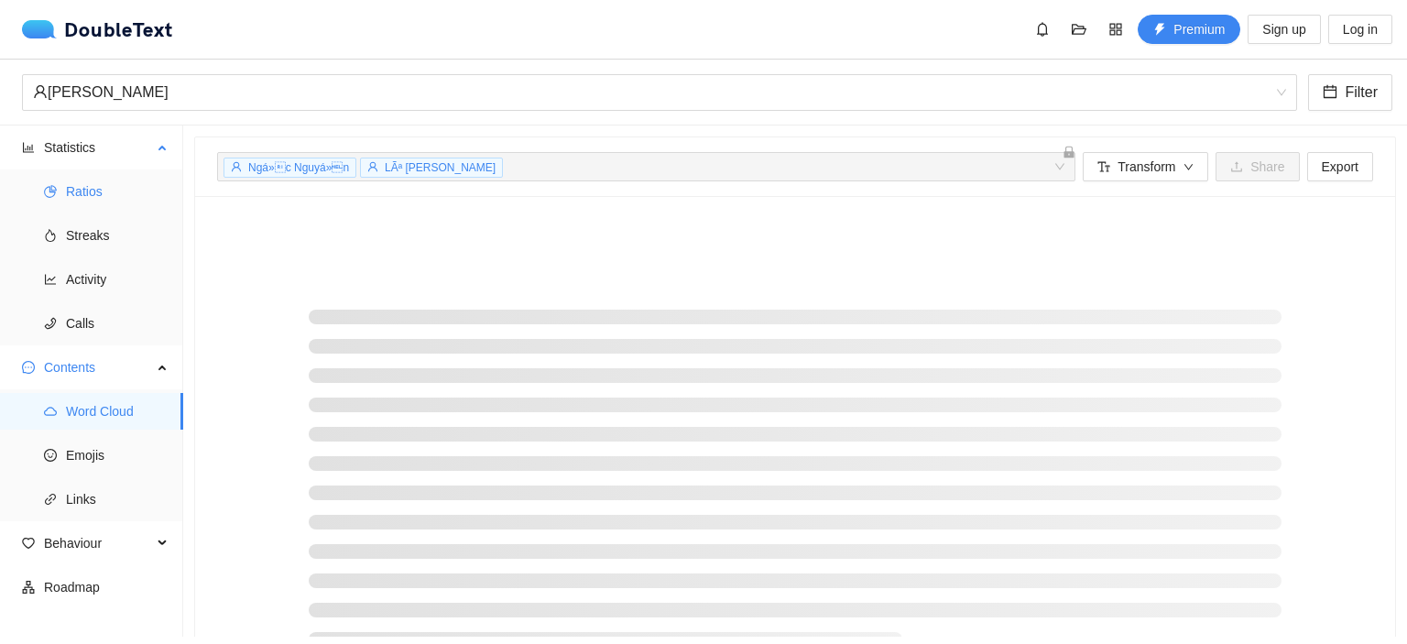
click at [95, 190] on span "Ratios" at bounding box center [117, 191] width 103 height 37
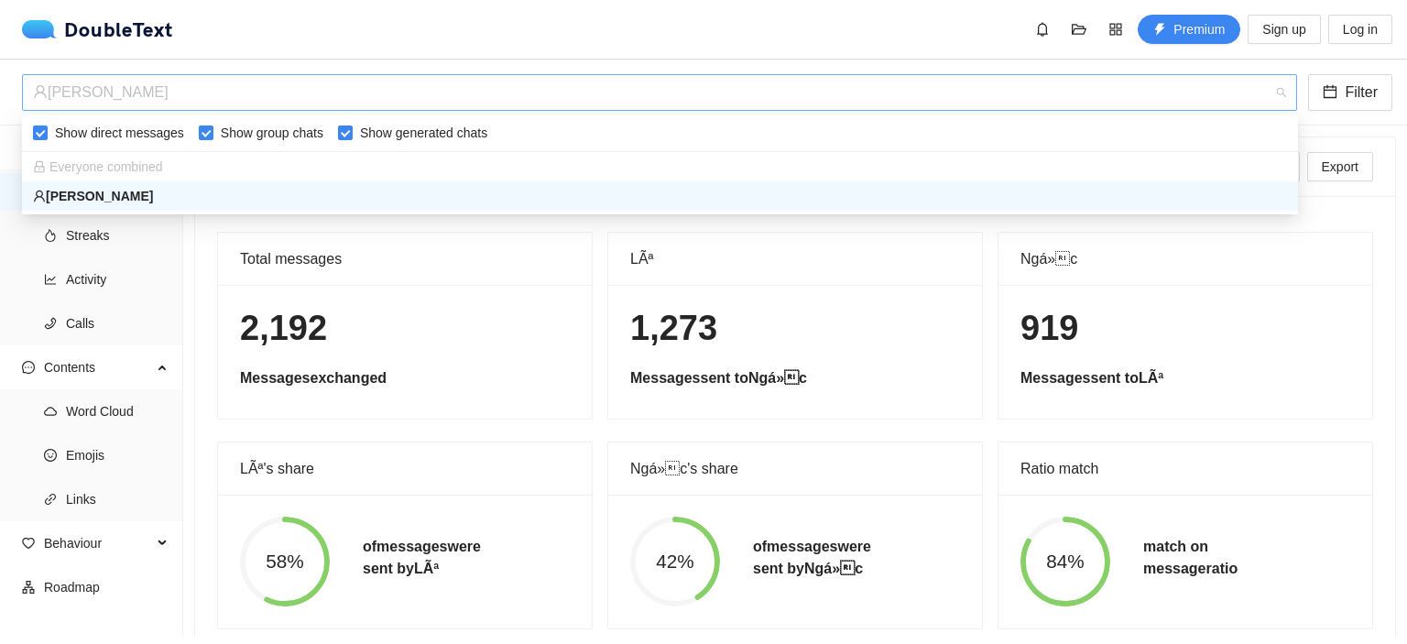
click at [43, 95] on icon "user" at bounding box center [40, 91] width 15 height 15
click at [234, 175] on div "Everyone combined" at bounding box center [660, 167] width 1254 height 20
click at [225, 159] on div "Everyone combined" at bounding box center [660, 167] width 1254 height 20
click at [226, 305] on div "2,192 Messages exchanged" at bounding box center [405, 352] width 374 height 134
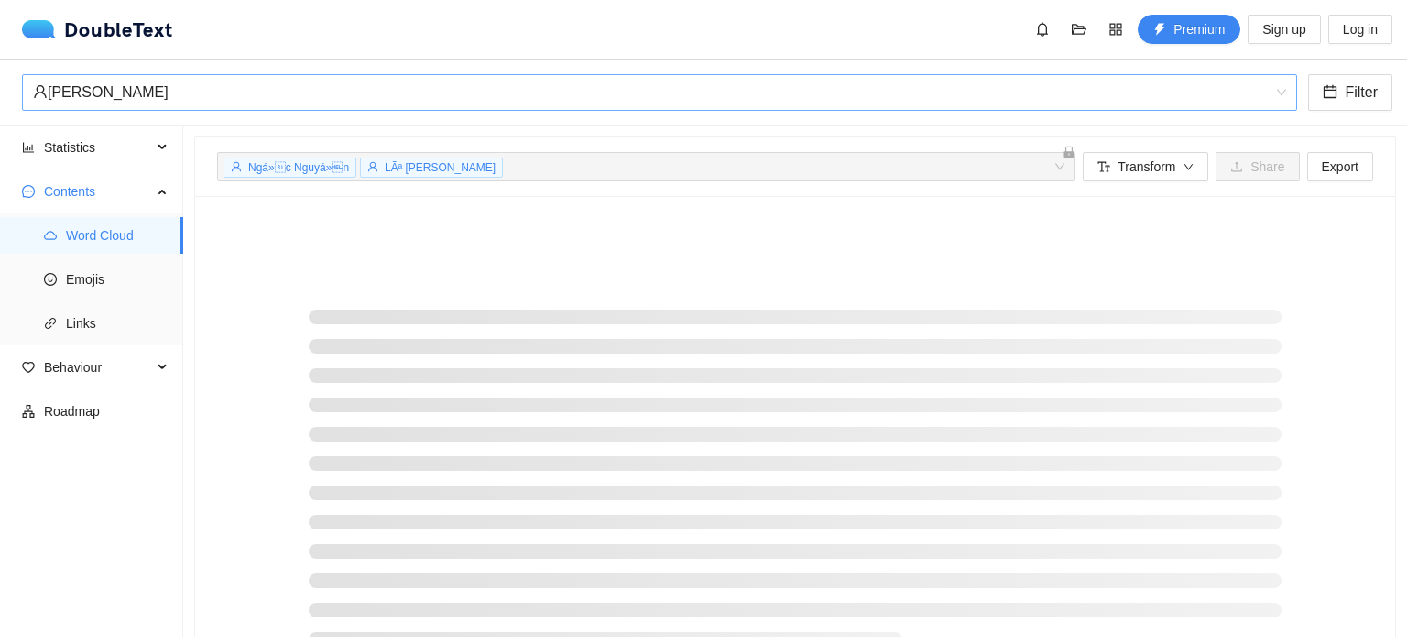
click at [219, 91] on div "Ngọc Nguyễn" at bounding box center [651, 92] width 1236 height 35
click at [294, 452] on div at bounding box center [795, 484] width 1200 height 577
click at [227, 102] on div "Ngọc Nguyễn" at bounding box center [651, 92] width 1236 height 35
click at [59, 152] on span "Statistics" at bounding box center [98, 147] width 108 height 37
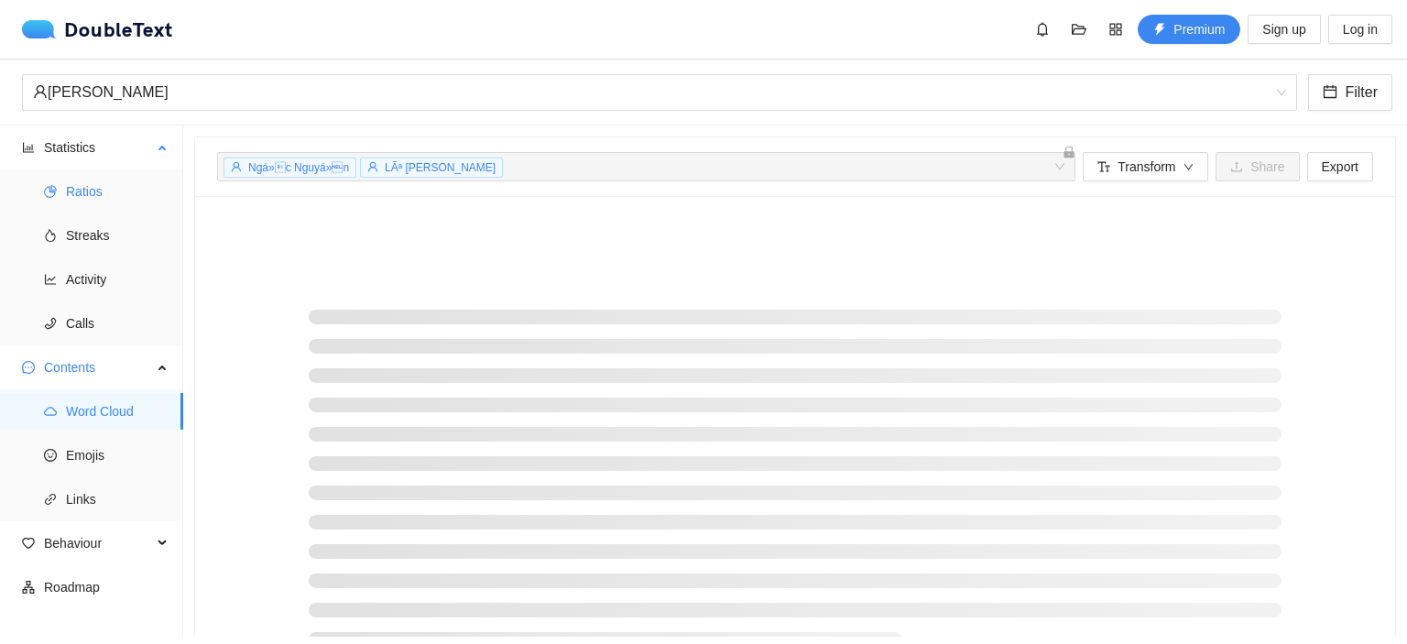
click at [73, 187] on span "Ratios" at bounding box center [117, 191] width 103 height 37
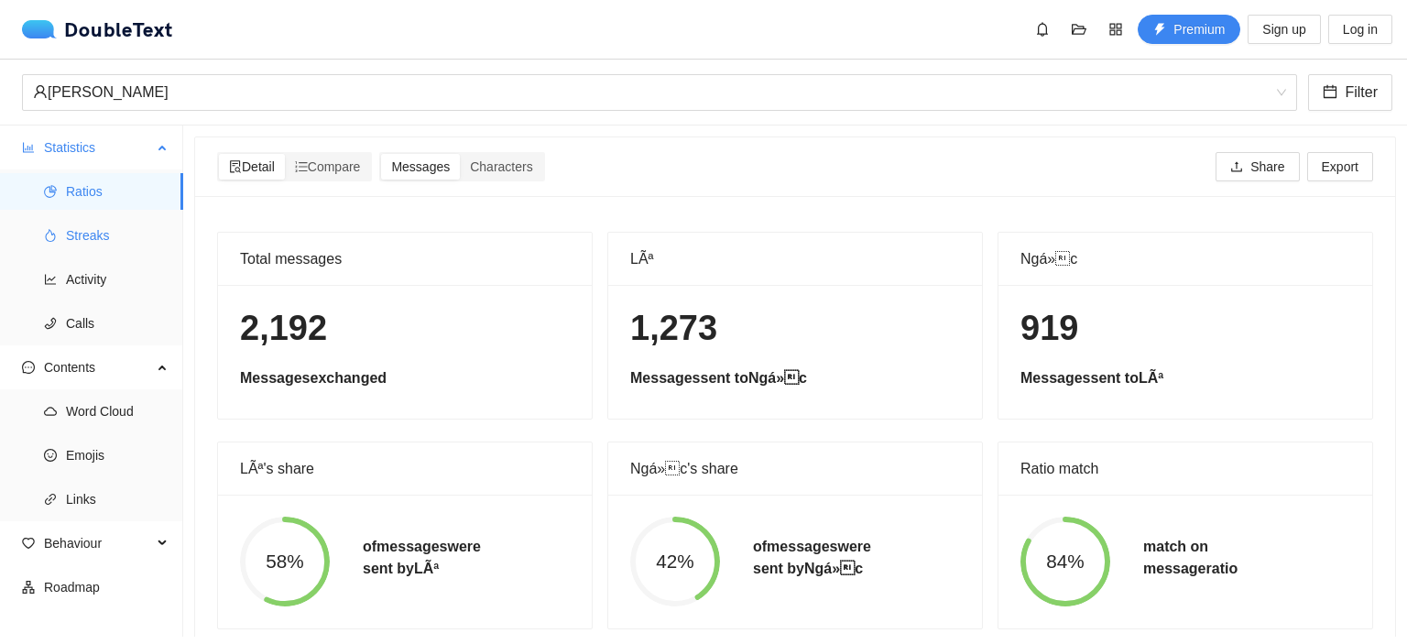
click at [86, 230] on span "Streaks" at bounding box center [117, 235] width 103 height 37
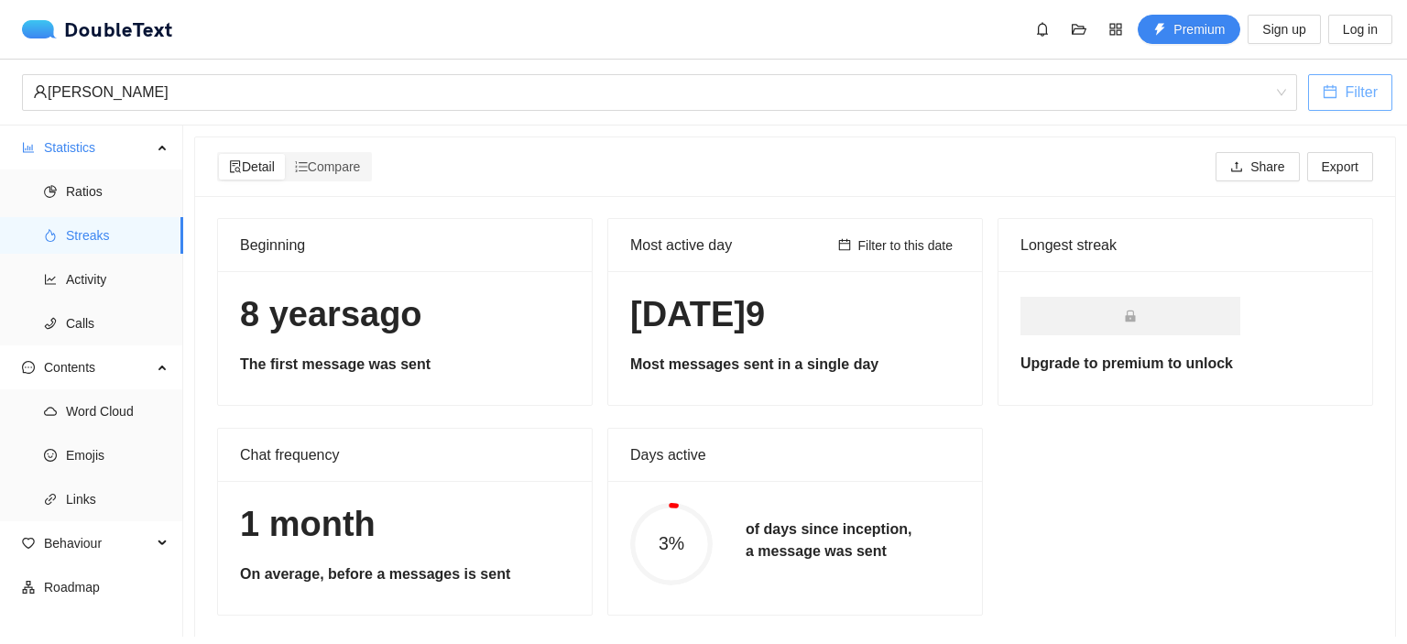
click at [1373, 104] on button "Filter" at bounding box center [1350, 92] width 84 height 37
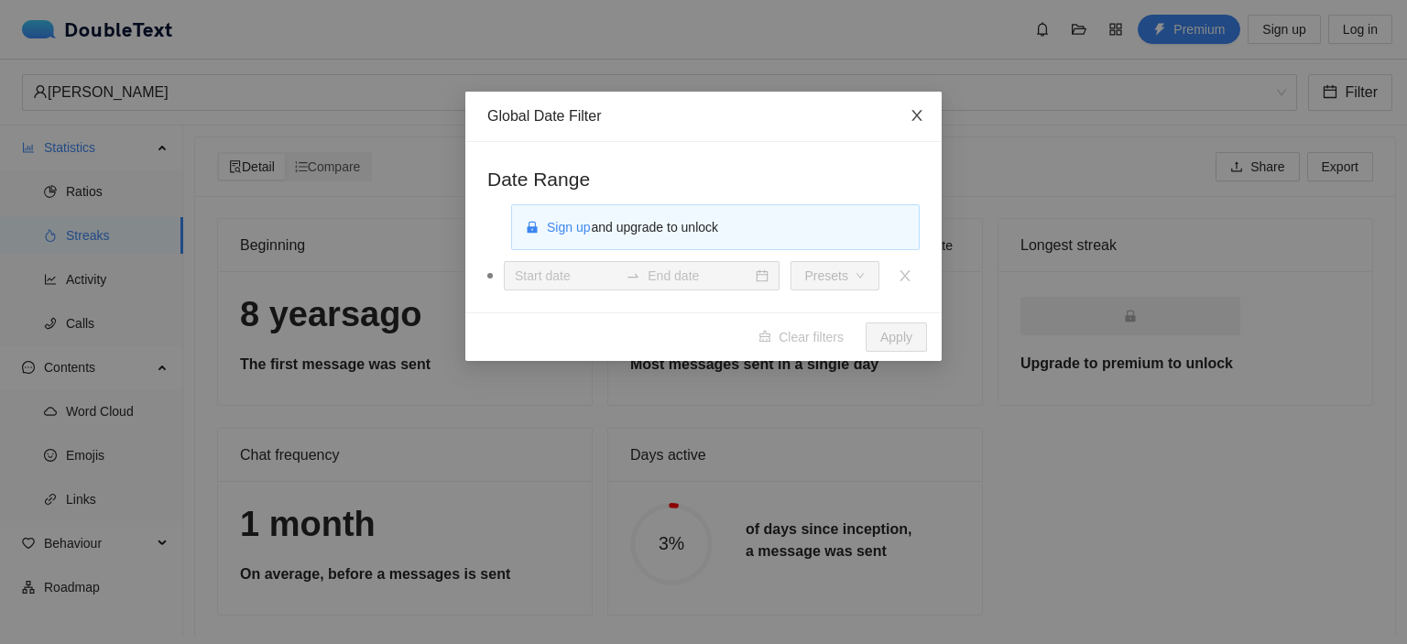
click at [920, 117] on icon "close" at bounding box center [916, 115] width 15 height 15
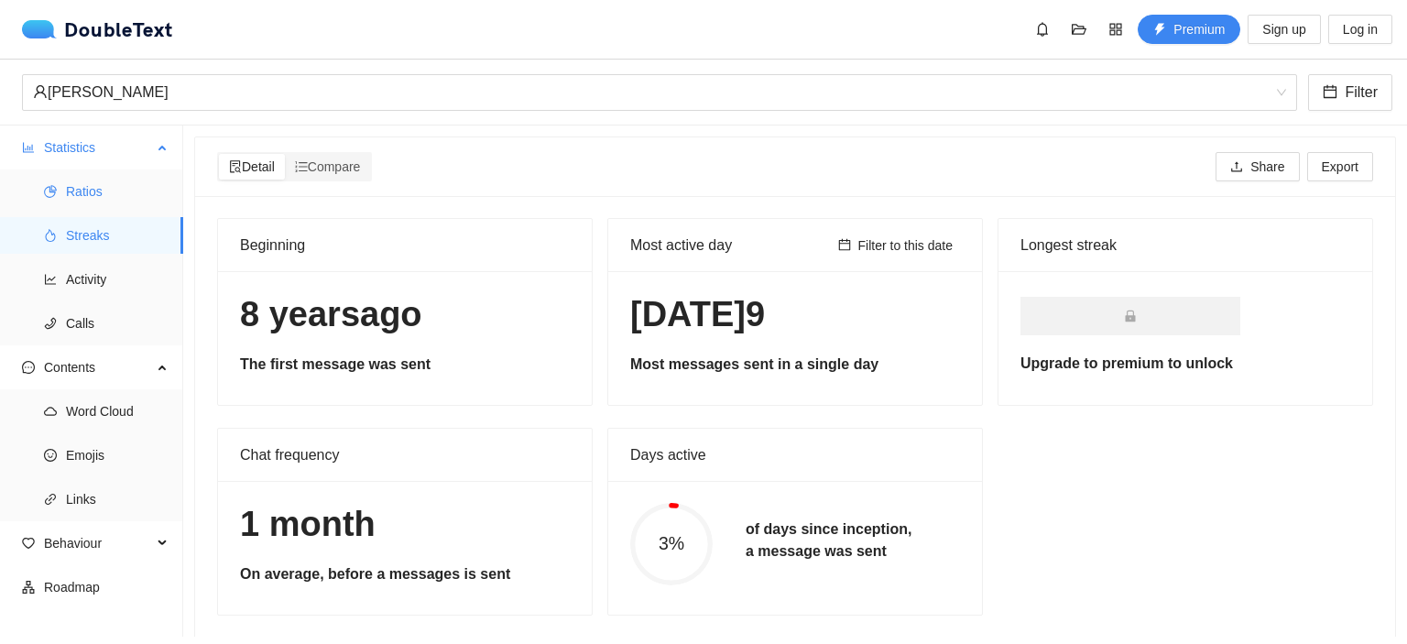
click at [103, 190] on span "Ratios" at bounding box center [117, 191] width 103 height 37
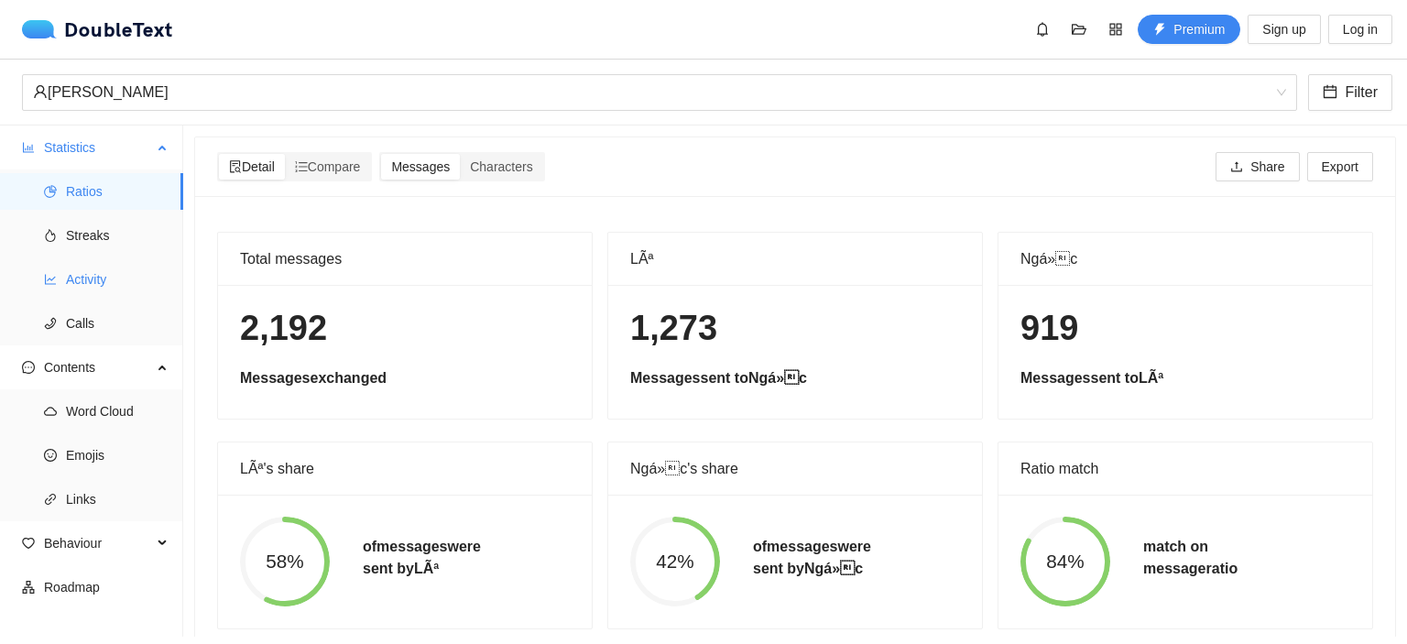
click at [103, 263] on span "Activity" at bounding box center [117, 279] width 103 height 37
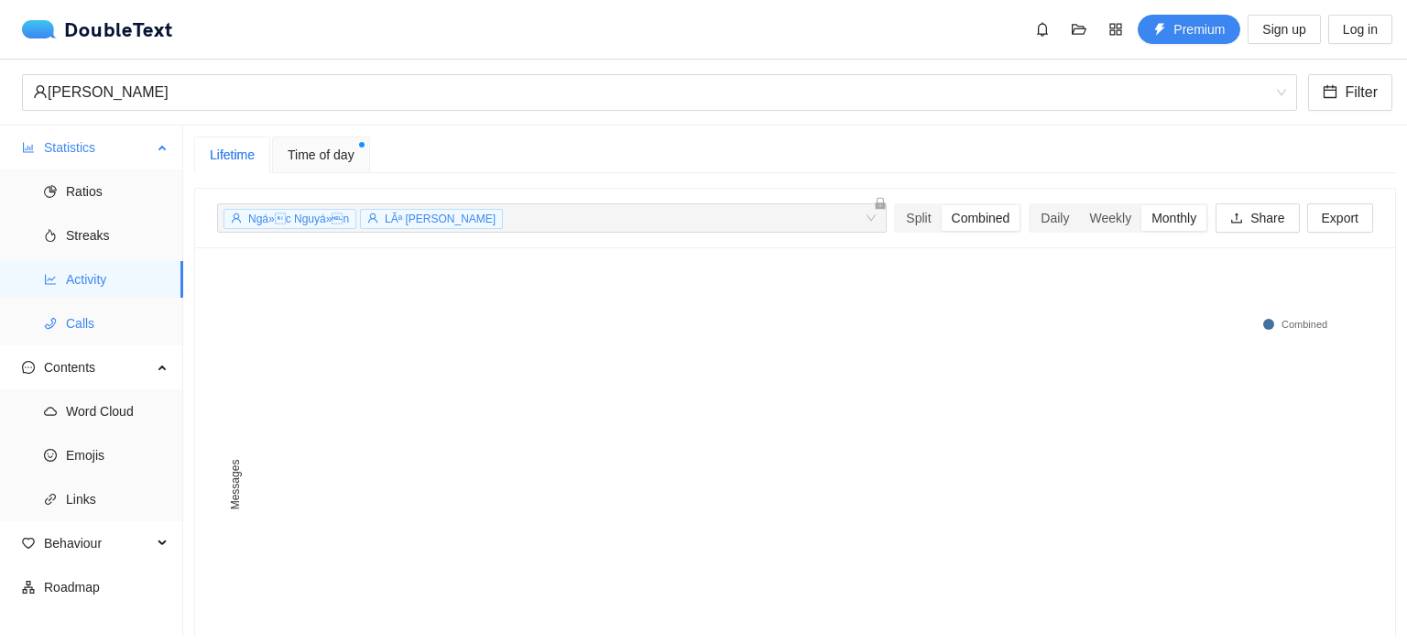
click at [78, 319] on span "Calls" at bounding box center [117, 323] width 103 height 37
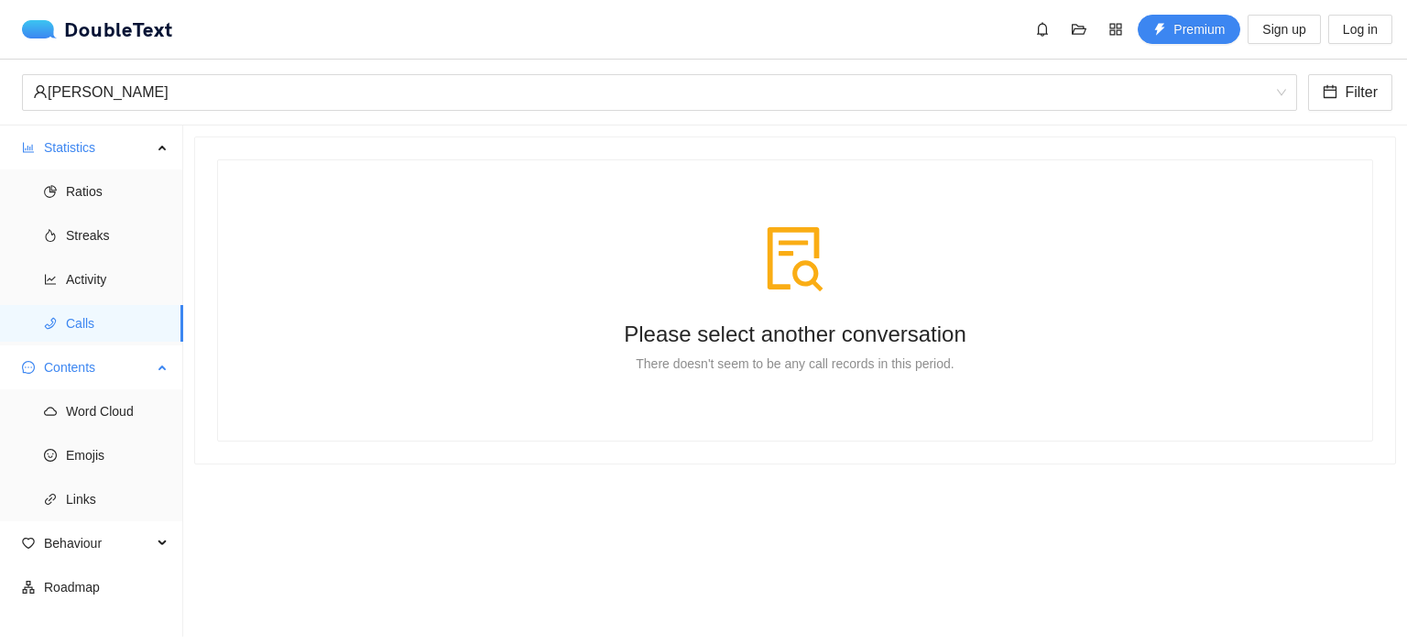
click at [89, 359] on span "Contents" at bounding box center [98, 367] width 108 height 37
drag, startPoint x: 95, startPoint y: 243, endPoint x: 101, endPoint y: 223, distance: 20.9
click at [95, 242] on span "Streaks" at bounding box center [117, 235] width 103 height 37
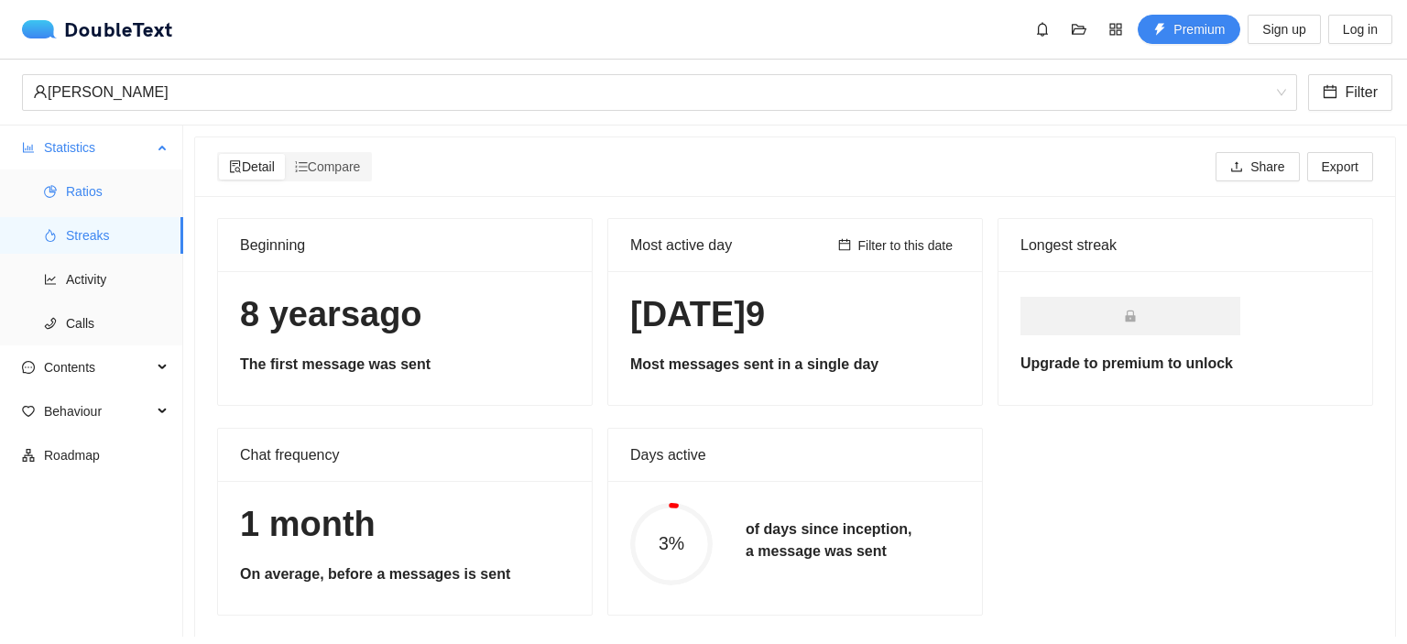
click at [103, 201] on span "Ratios" at bounding box center [117, 191] width 103 height 37
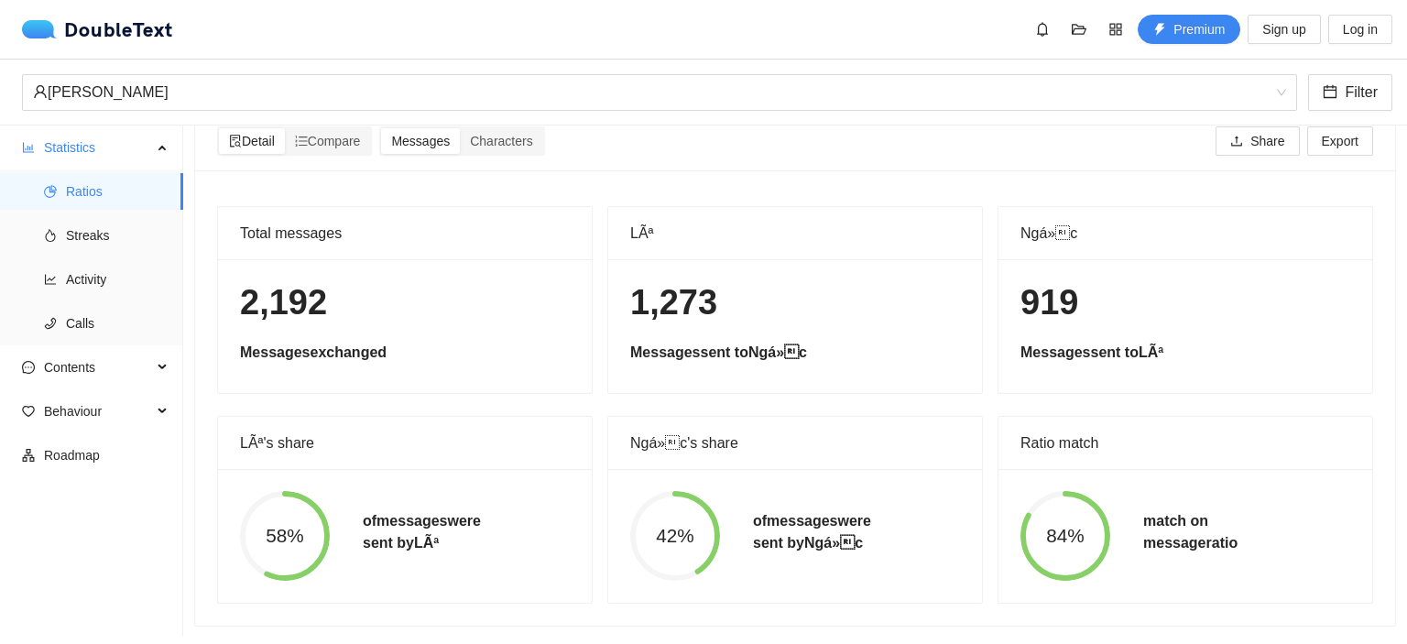
scroll to position [39, 0]
click at [113, 358] on span "Contents" at bounding box center [98, 367] width 108 height 37
click at [120, 409] on span "Word Cloud" at bounding box center [117, 411] width 103 height 37
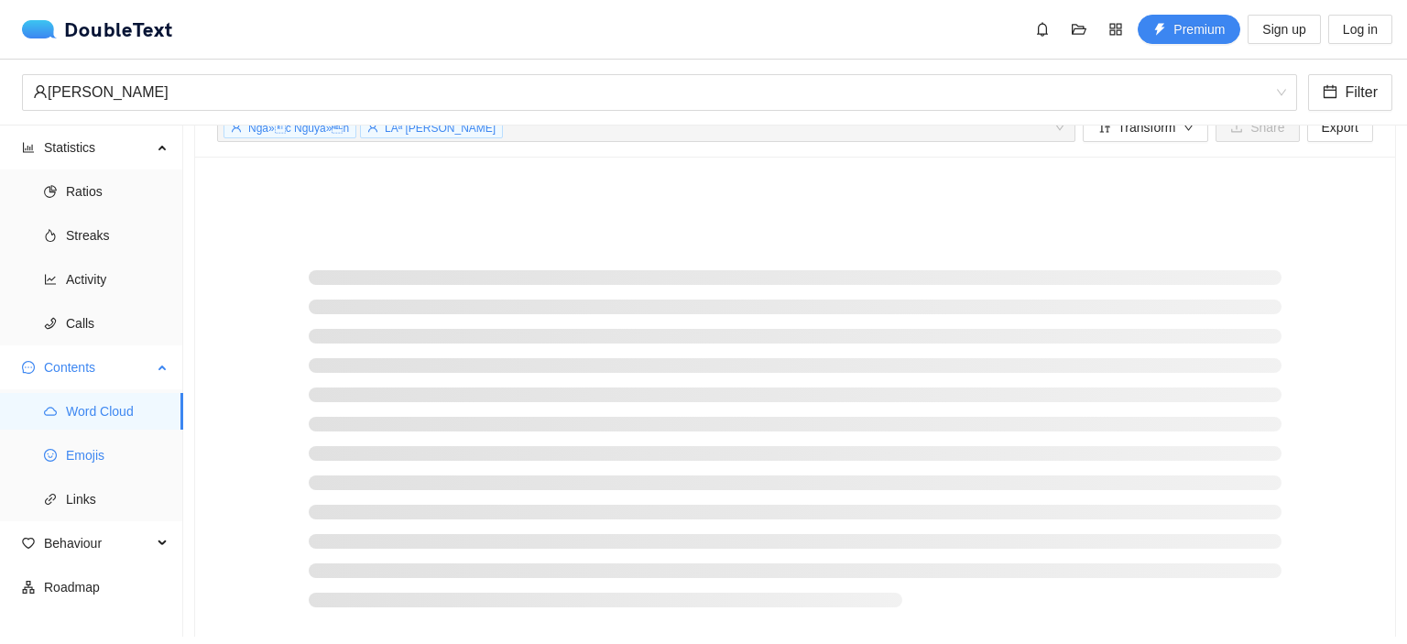
click at [111, 464] on span "Emojis" at bounding box center [117, 455] width 103 height 37
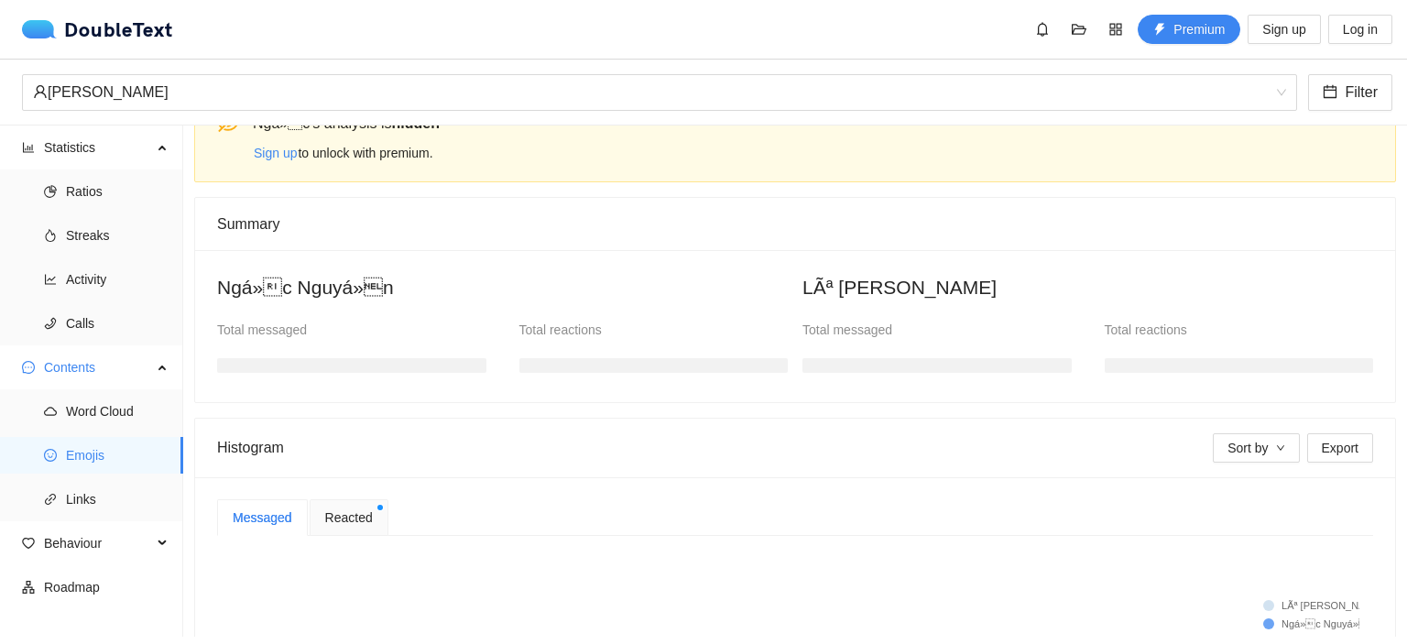
click at [341, 522] on span "Reacted" at bounding box center [349, 517] width 48 height 20
click at [82, 212] on ul "Ratios Streaks Activity Calls" at bounding box center [91, 257] width 182 height 176
click at [77, 149] on span "Statistics" at bounding box center [98, 147] width 108 height 37
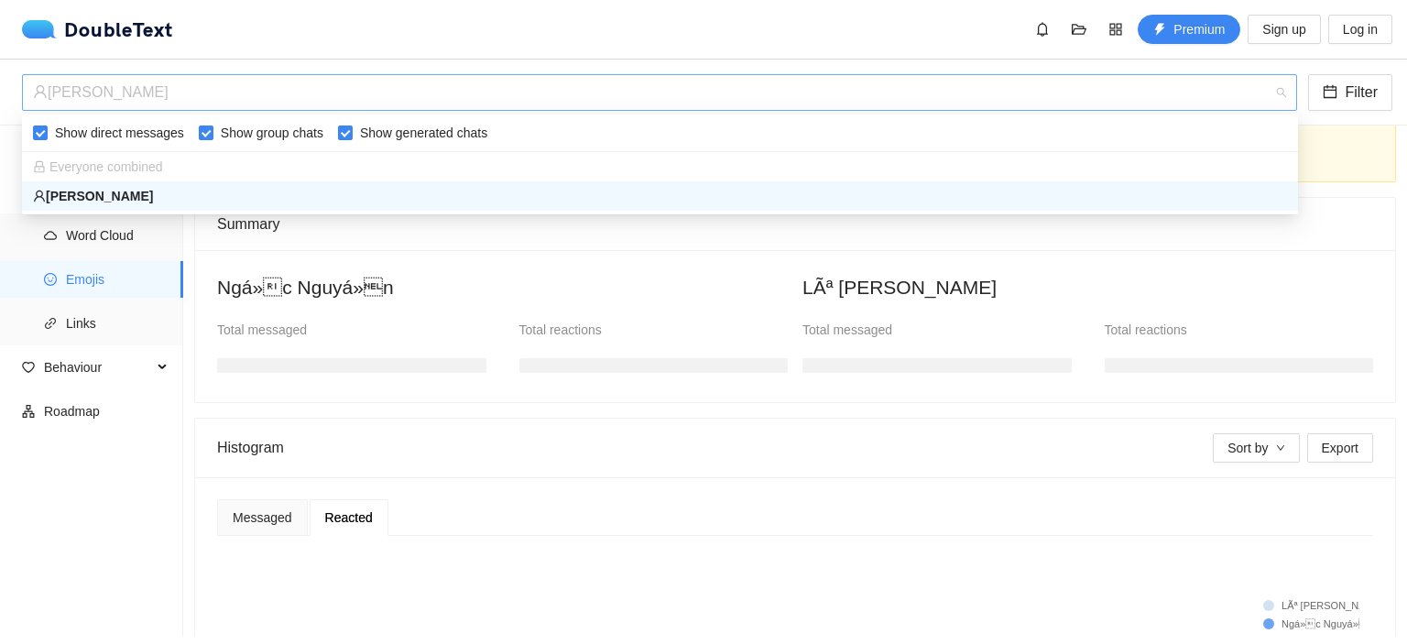
click at [190, 87] on div "Ngọc Nguyễn" at bounding box center [651, 92] width 1236 height 35
drag, startPoint x: 396, startPoint y: 142, endPoint x: 267, endPoint y: 149, distance: 129.3
click at [396, 142] on span "Show generated chats" at bounding box center [424, 133] width 142 height 20
click at [353, 140] on input "Show generated chats" at bounding box center [345, 132] width 15 height 15
checkbox input "false"
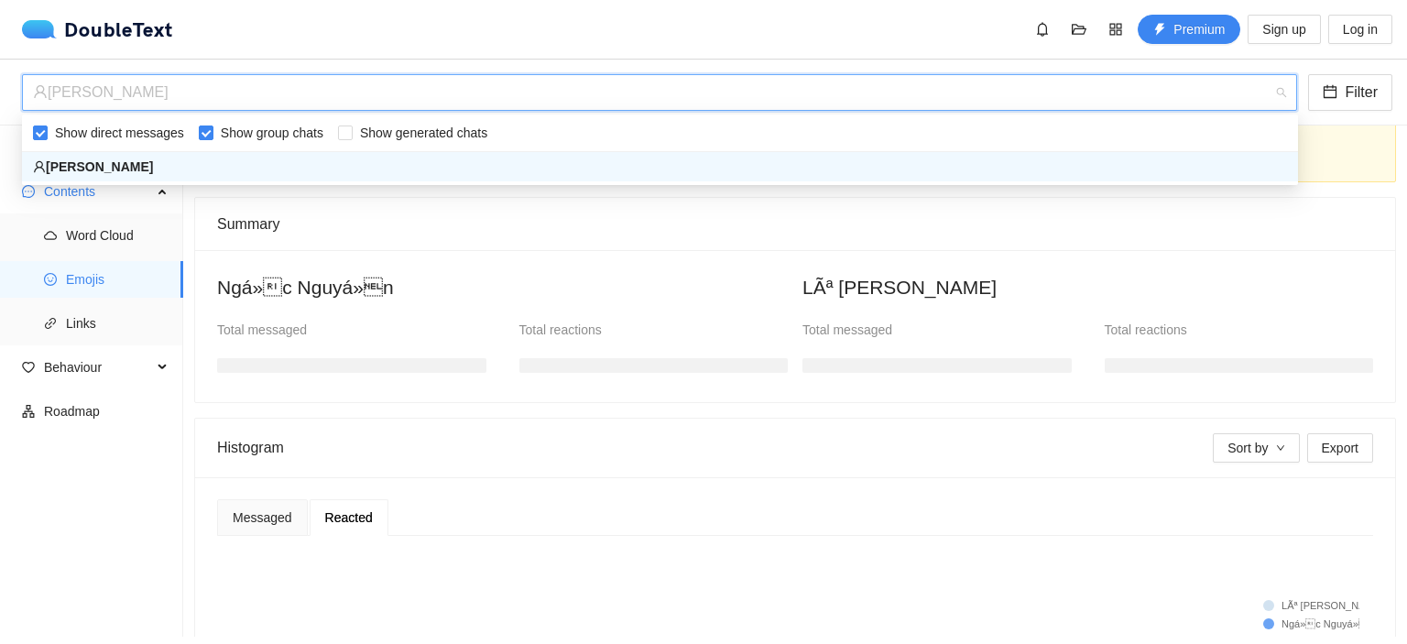
click at [195, 147] on div "Show direct messages Show group chats Show generated chats Ngọc_Nguyễn Ngọc Ngu…" at bounding box center [660, 149] width 1276 height 63
click at [213, 125] on span "Show group chats" at bounding box center [271, 133] width 117 height 20
click at [209, 125] on input "Show group chats" at bounding box center [206, 132] width 15 height 15
click at [95, 571] on ul "Statistics Ratios Streaks Activity Calls Contents Word Cloud Emojis Links Behav…" at bounding box center [91, 380] width 183 height 511
click at [170, 105] on div "Ngọc Nguyễn" at bounding box center [651, 92] width 1236 height 35
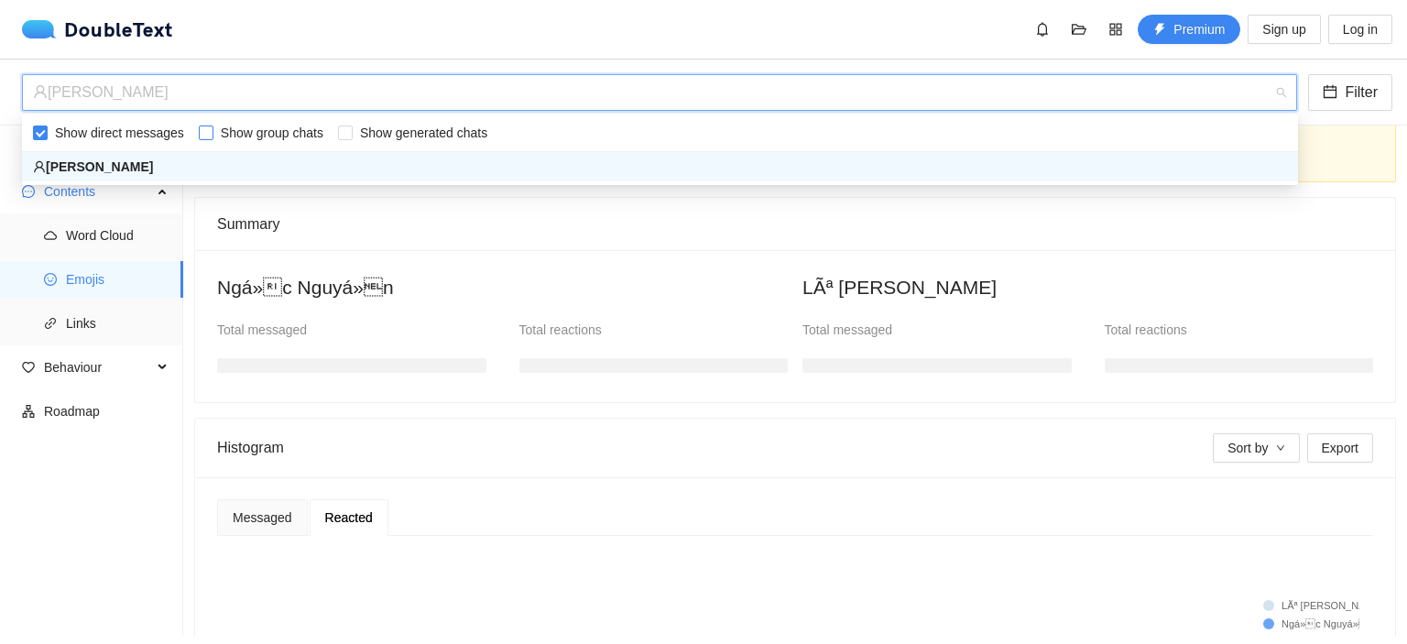
click at [213, 131] on span "Show group chats" at bounding box center [271, 133] width 117 height 20
click at [211, 131] on input "Show group chats" at bounding box center [206, 132] width 15 height 15
checkbox input "true"
click at [344, 125] on label "Show generated chats" at bounding box center [416, 133] width 157 height 20
click at [344, 125] on input "Show generated chats" at bounding box center [345, 132] width 15 height 15
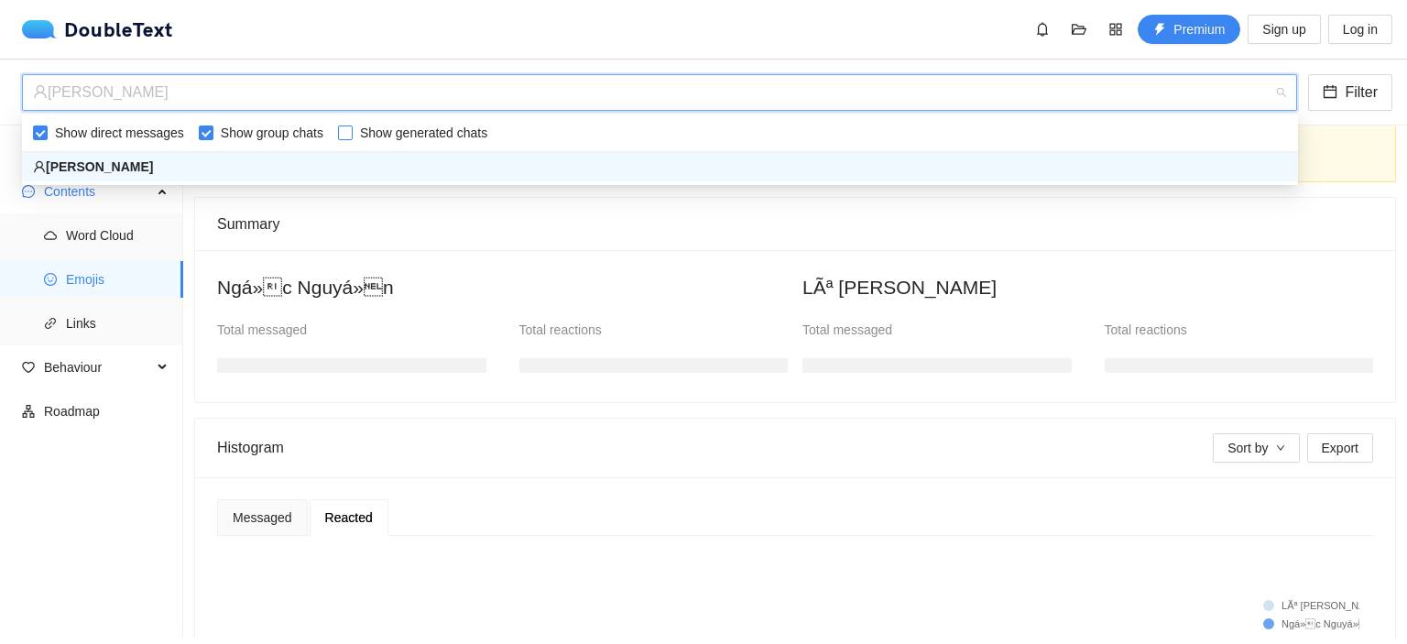
checkbox input "true"
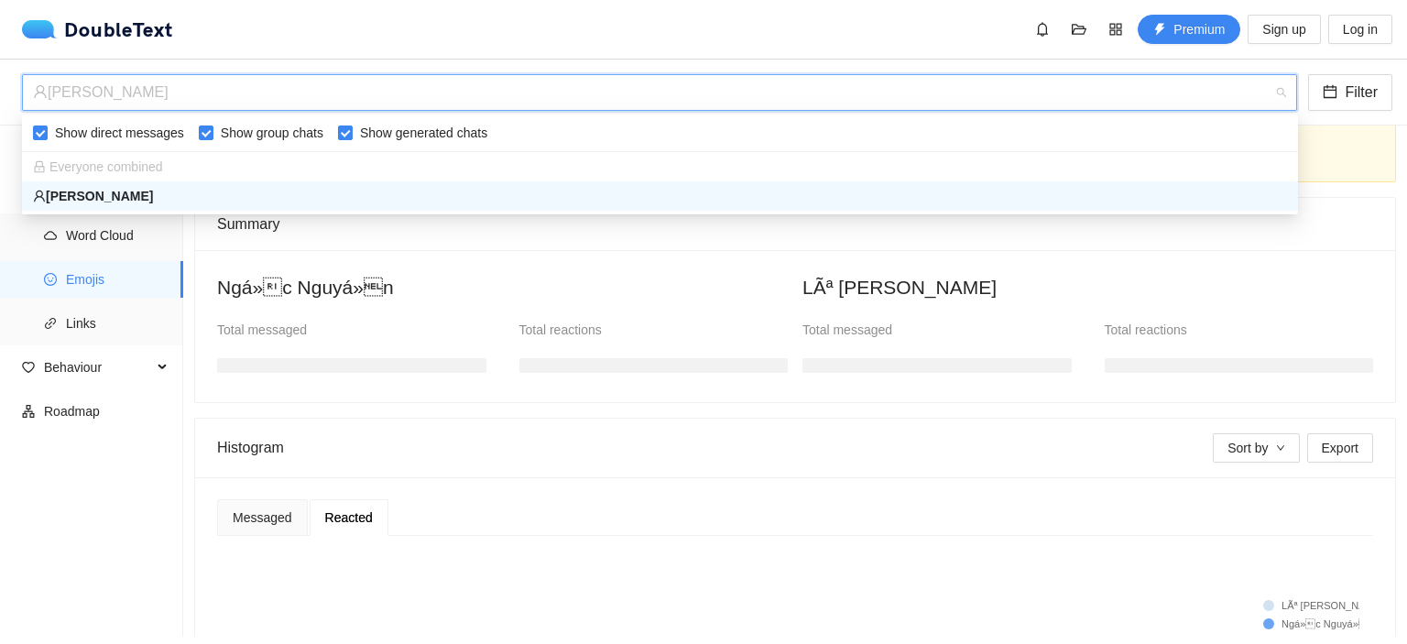
click at [143, 582] on ul "Statistics Ratios Streaks Activity Calls Contents Word Cloud Emojis Links Behav…" at bounding box center [91, 380] width 183 height 511
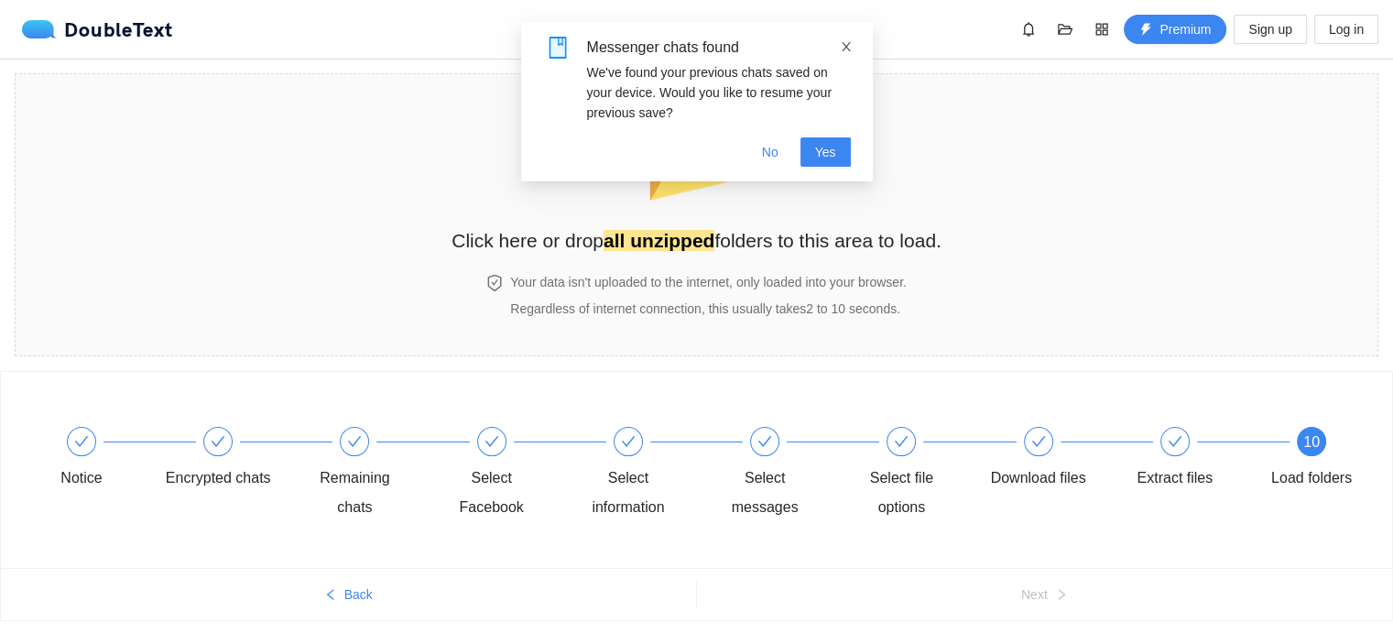
click at [844, 48] on icon "close" at bounding box center [846, 46] width 9 height 9
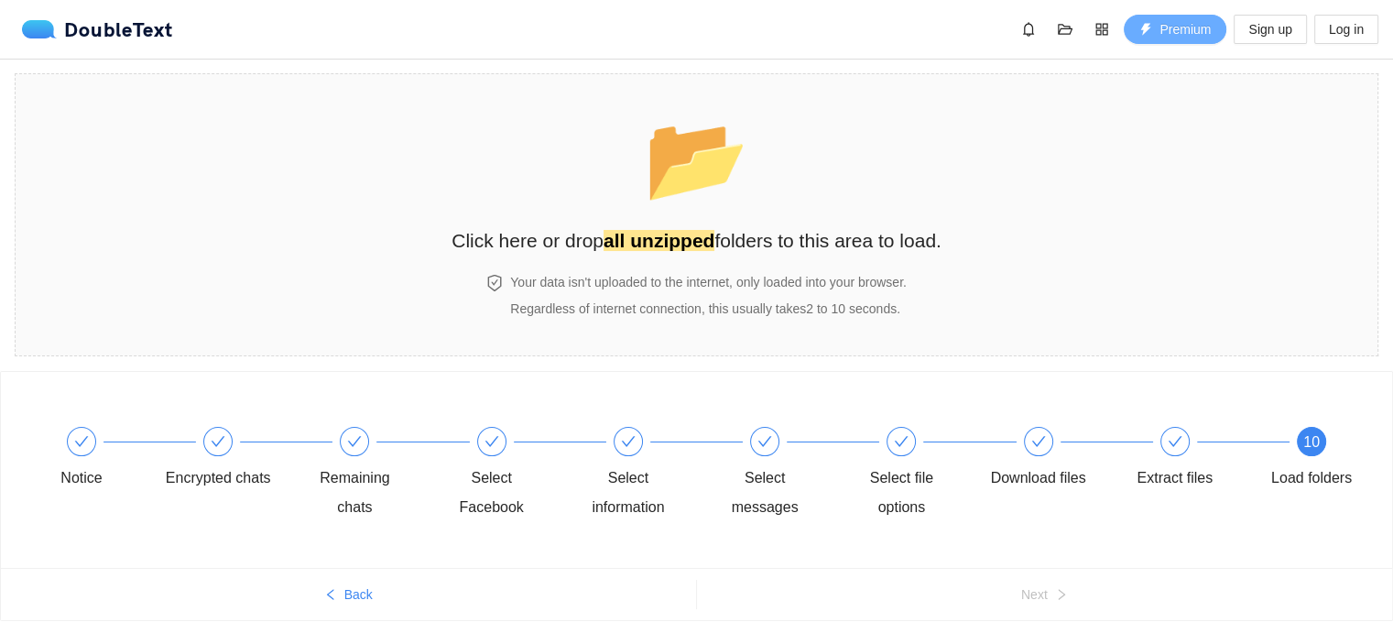
click at [1180, 27] on span "Premium" at bounding box center [1184, 29] width 51 height 20
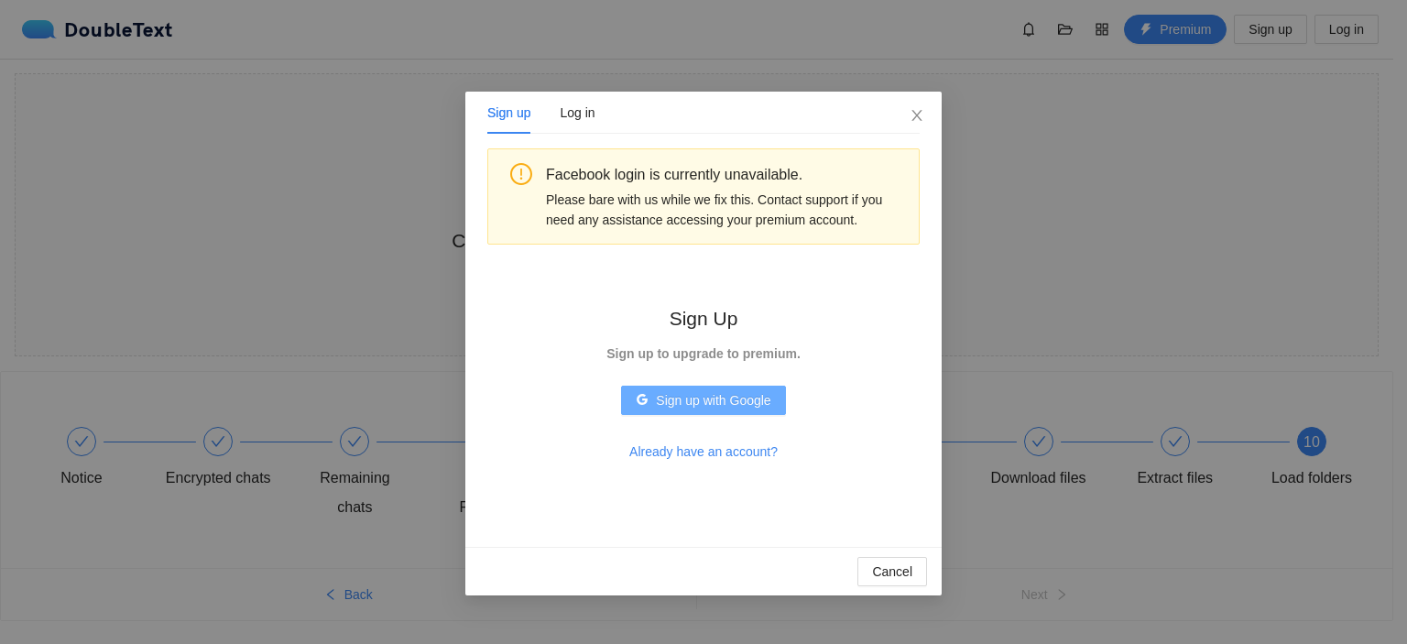
click at [694, 398] on span "Sign up with Google" at bounding box center [713, 400] width 114 height 20
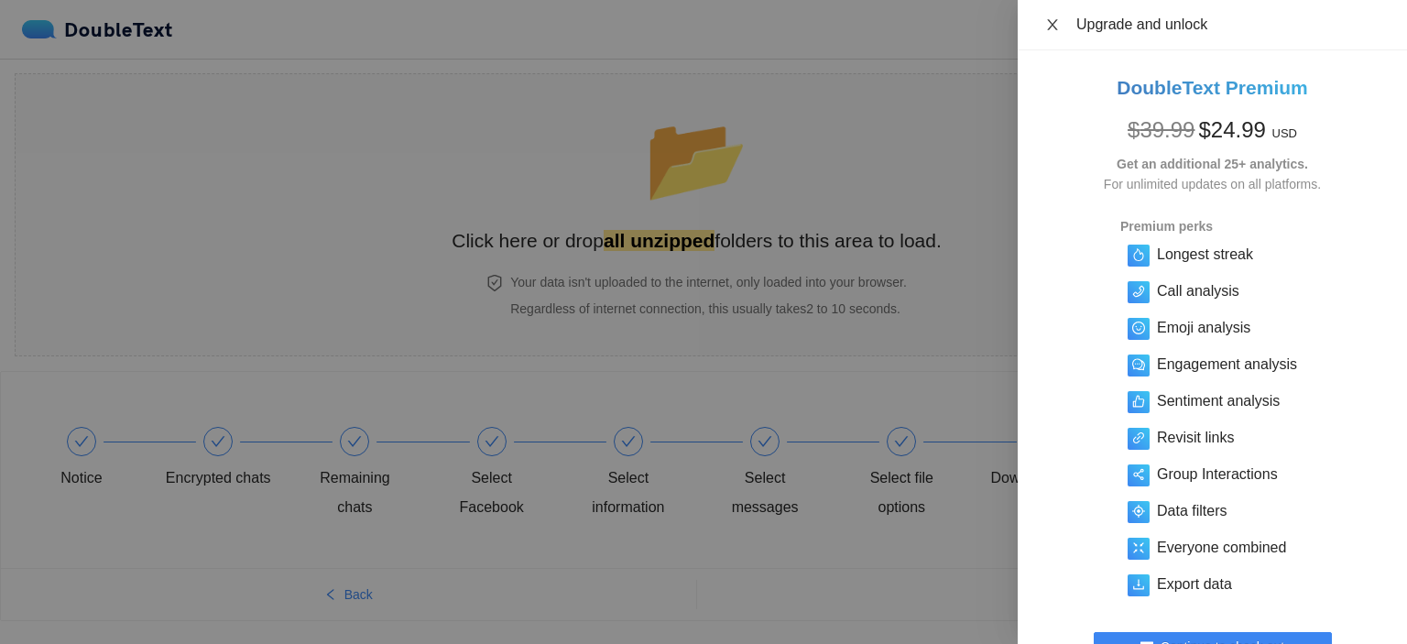
click at [1053, 22] on icon "close" at bounding box center [1052, 24] width 10 height 11
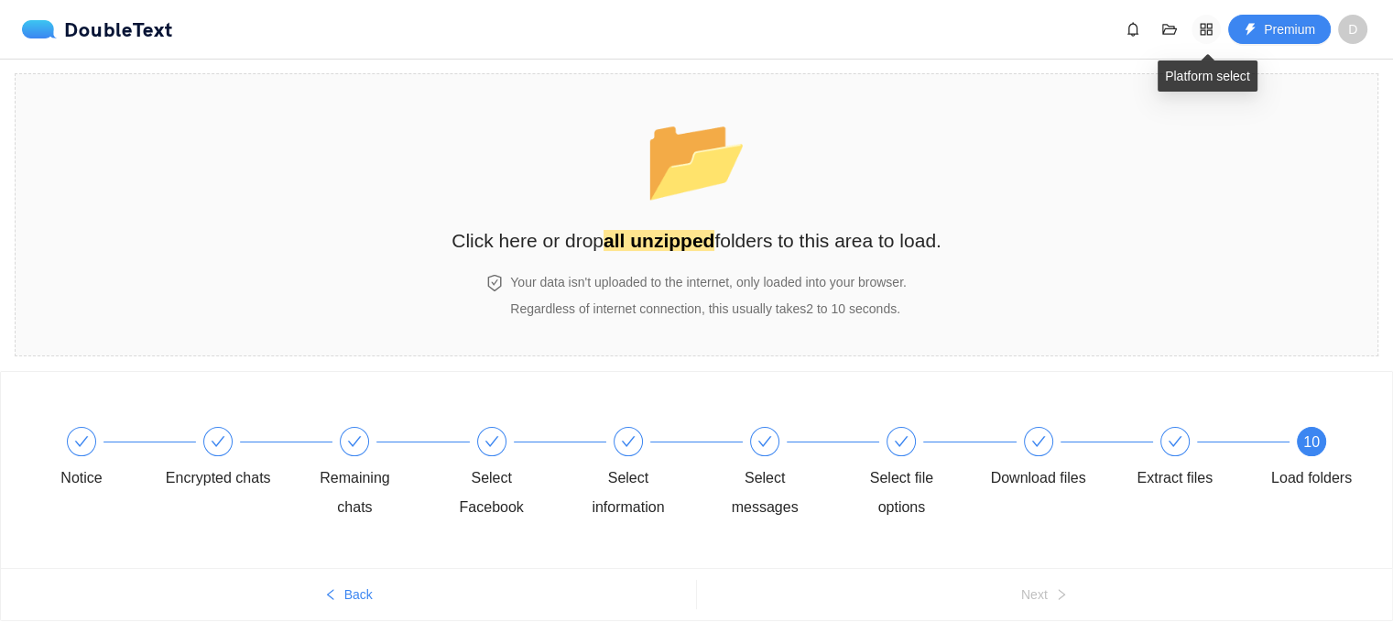
click at [1212, 26] on icon "appstore" at bounding box center [1206, 29] width 12 height 12
click at [1158, 16] on div at bounding box center [1169, 29] width 29 height 29
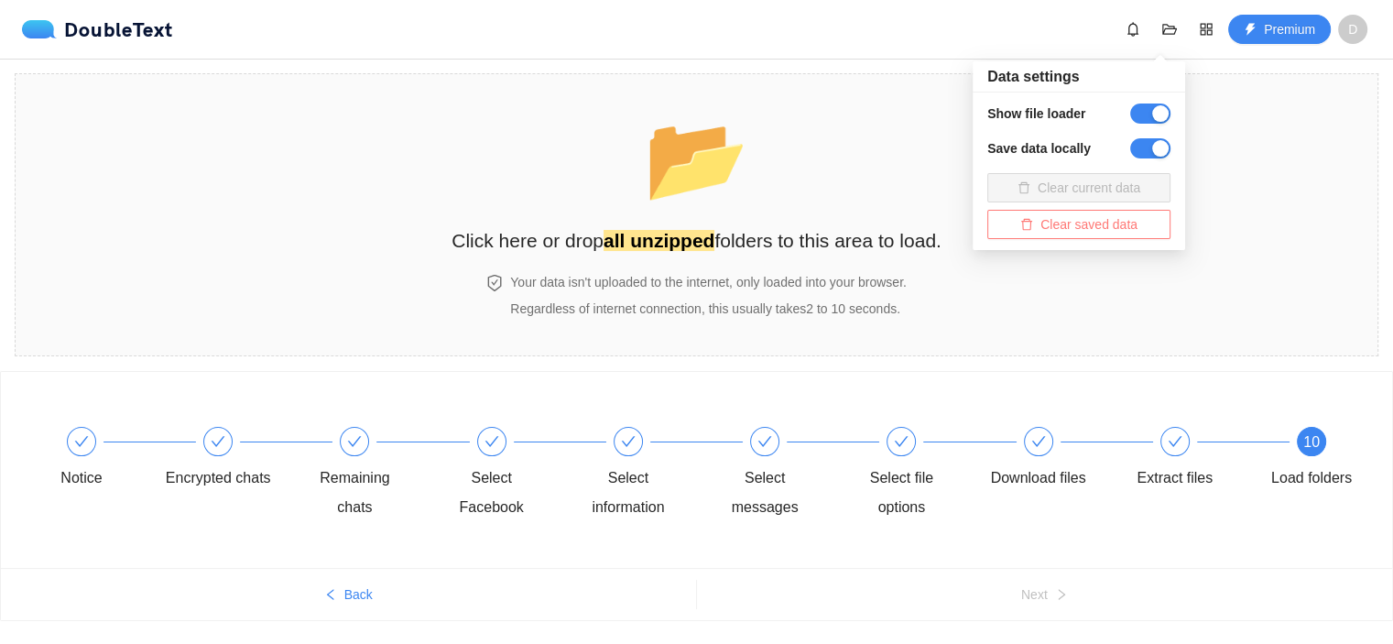
click at [1067, 218] on span "Clear saved data" at bounding box center [1088, 224] width 97 height 20
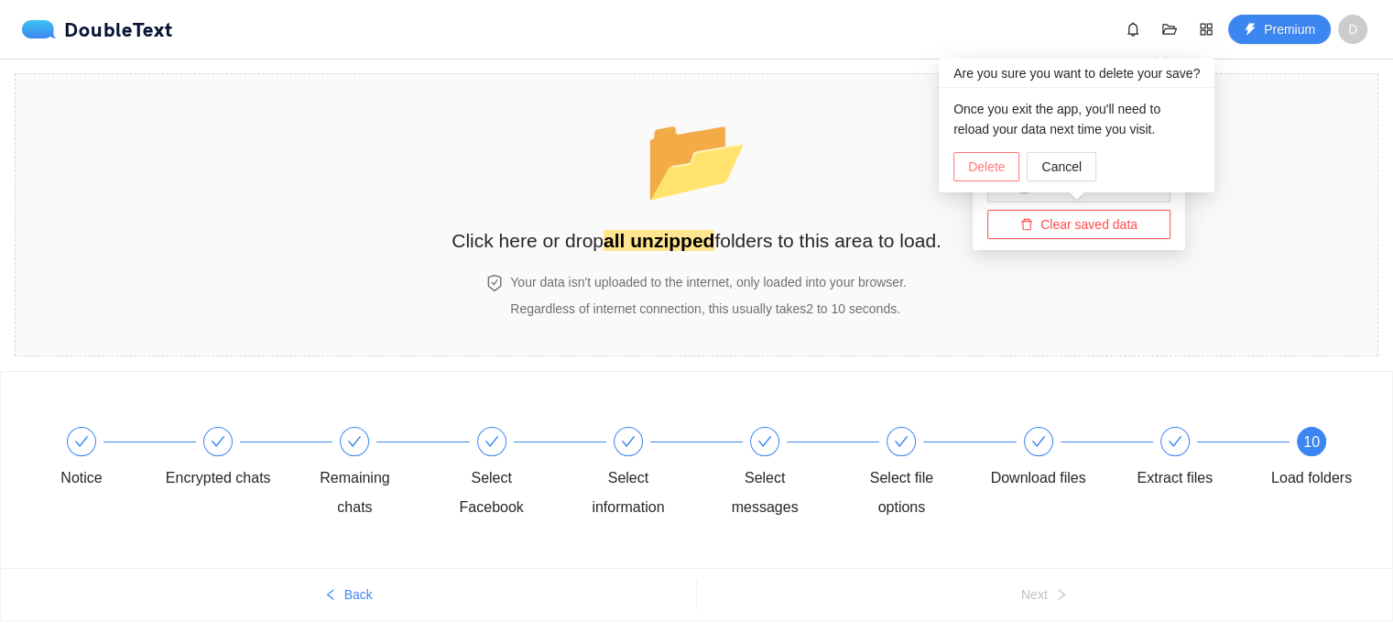
click at [988, 164] on span "Delete" at bounding box center [986, 167] width 37 height 20
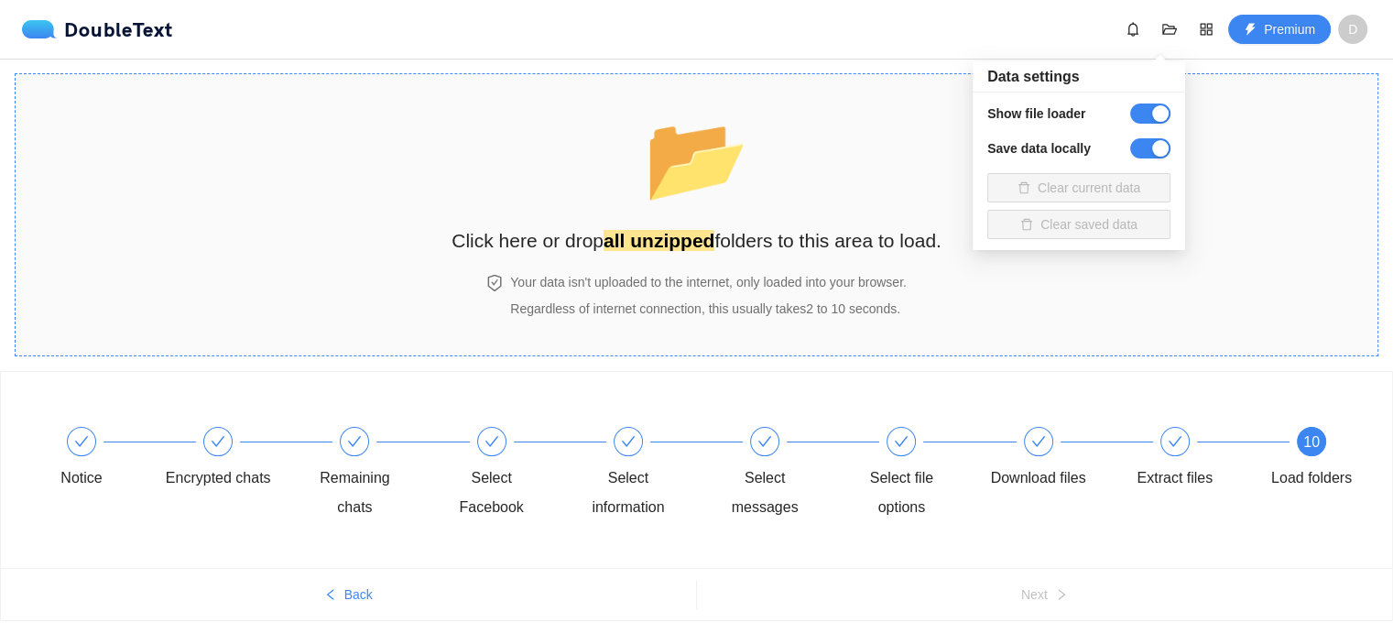
click at [1022, 314] on section "📂 Click here or drop all unzipped folders to this area to load. Your data isn't…" at bounding box center [697, 214] width 1364 height 283
